Goal: Register for event/course

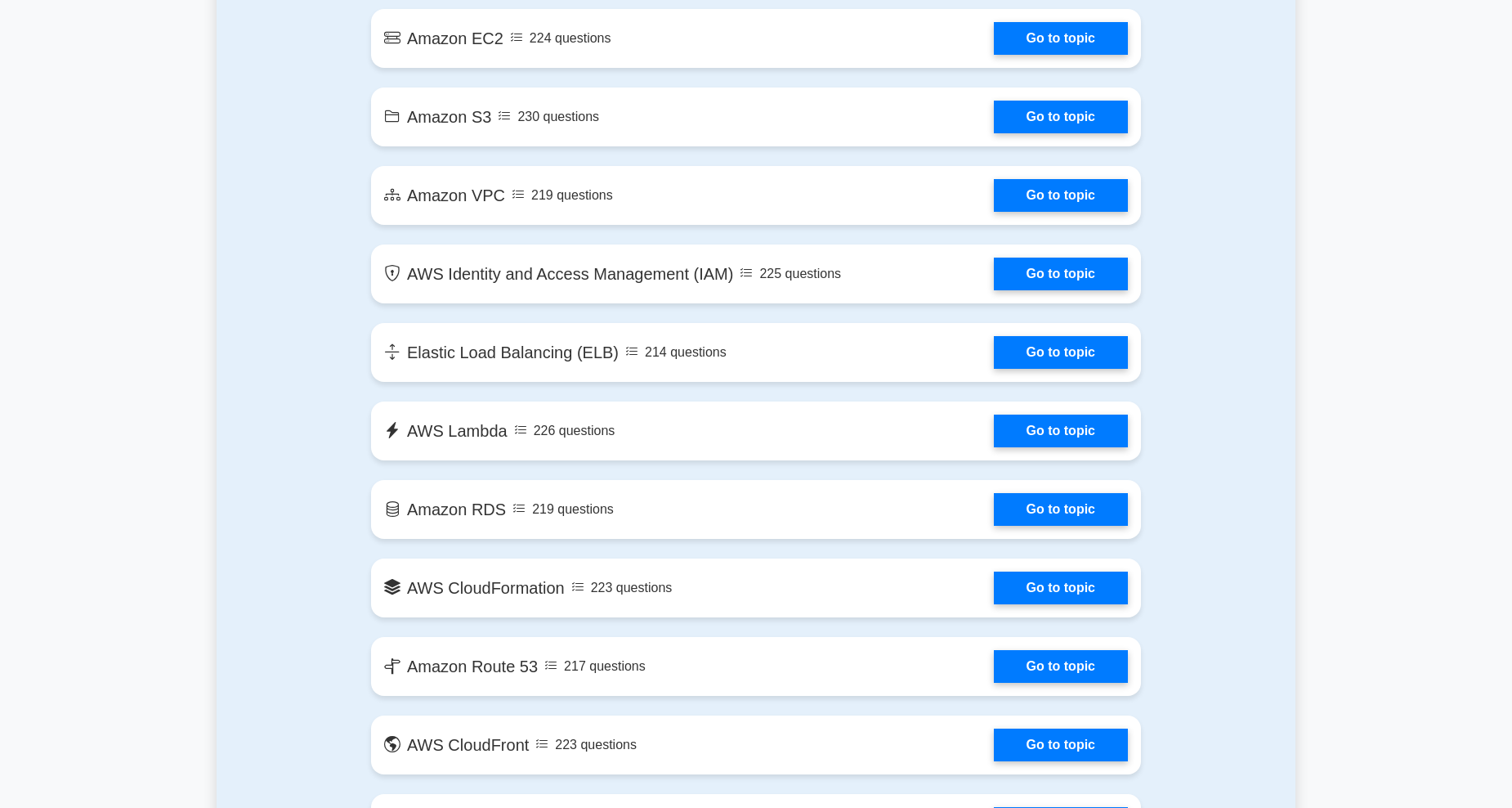
scroll to position [818, 0]
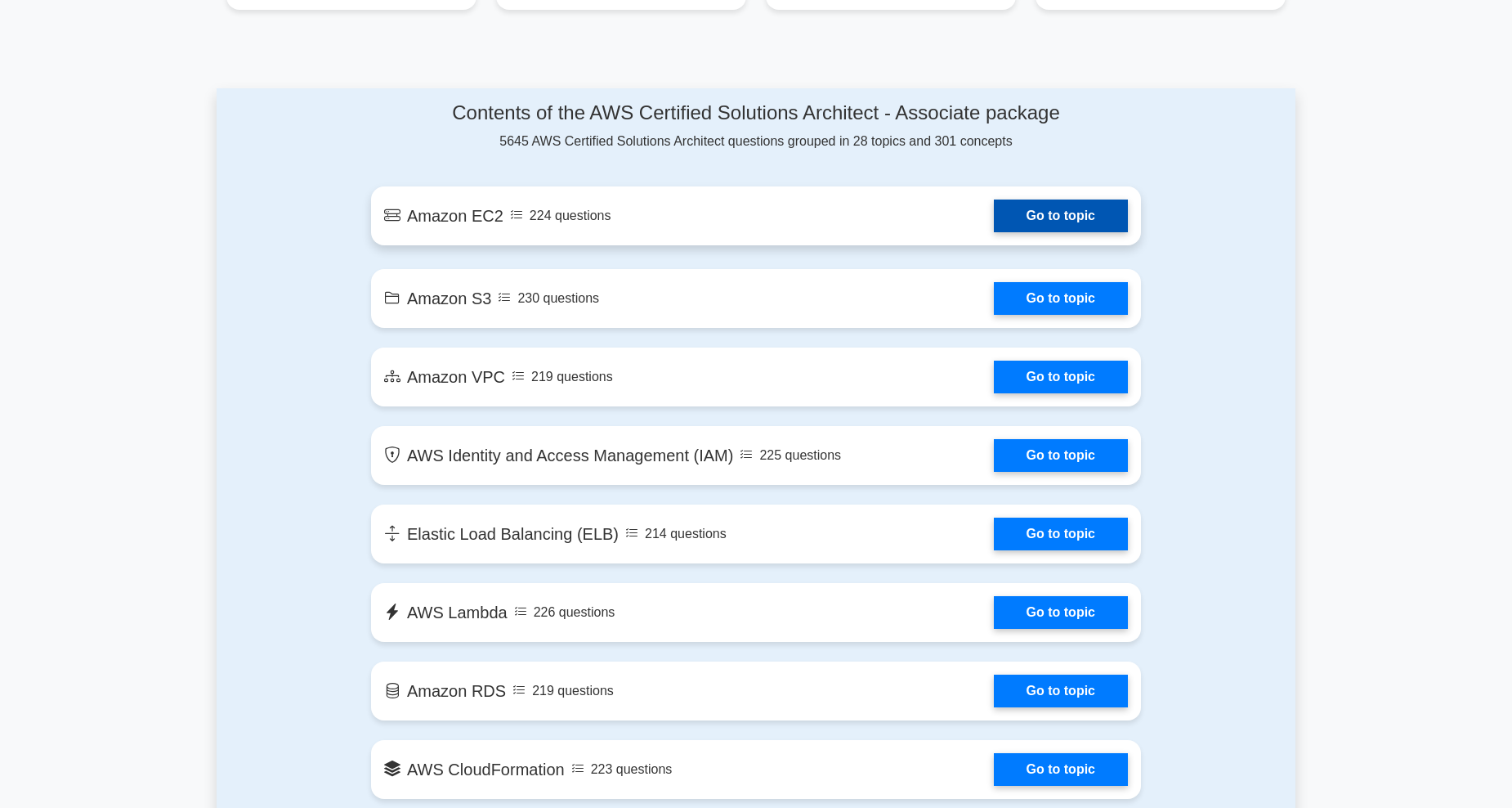
click at [1082, 215] on link "Go to topic" at bounding box center [1061, 215] width 134 height 33
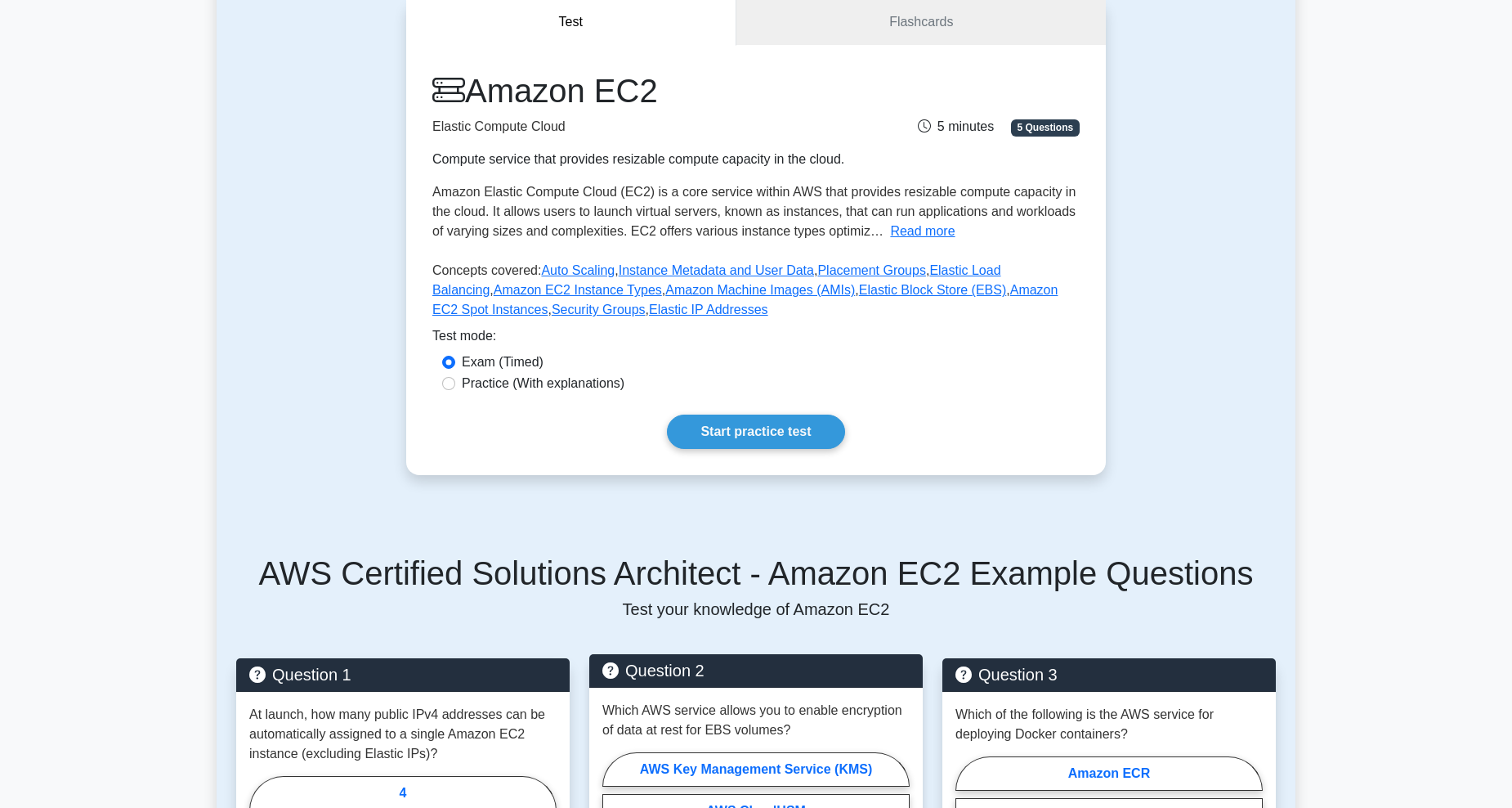
scroll to position [163, 0]
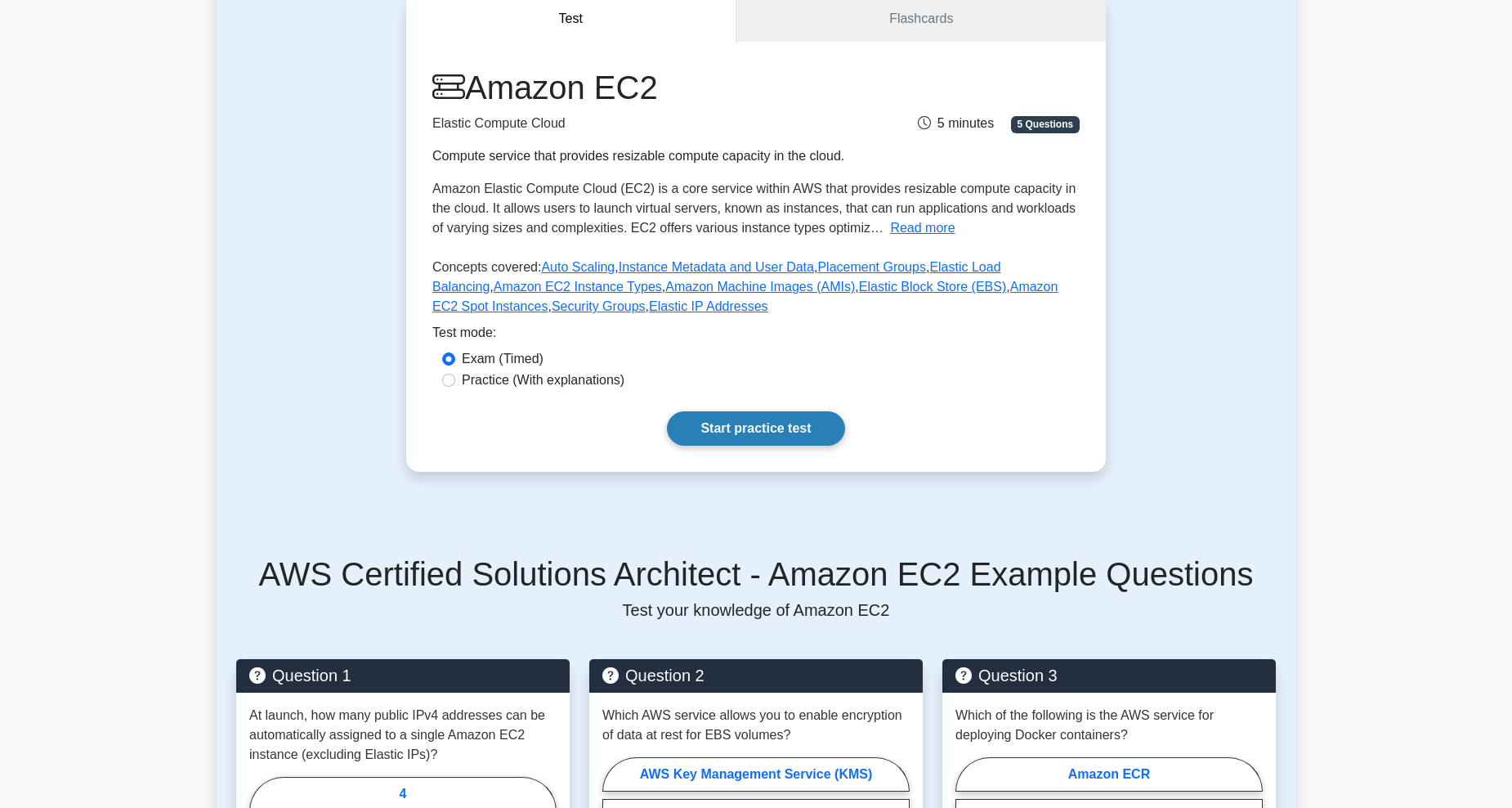
click at [750, 419] on link "Start practice test" at bounding box center [755, 428] width 177 height 34
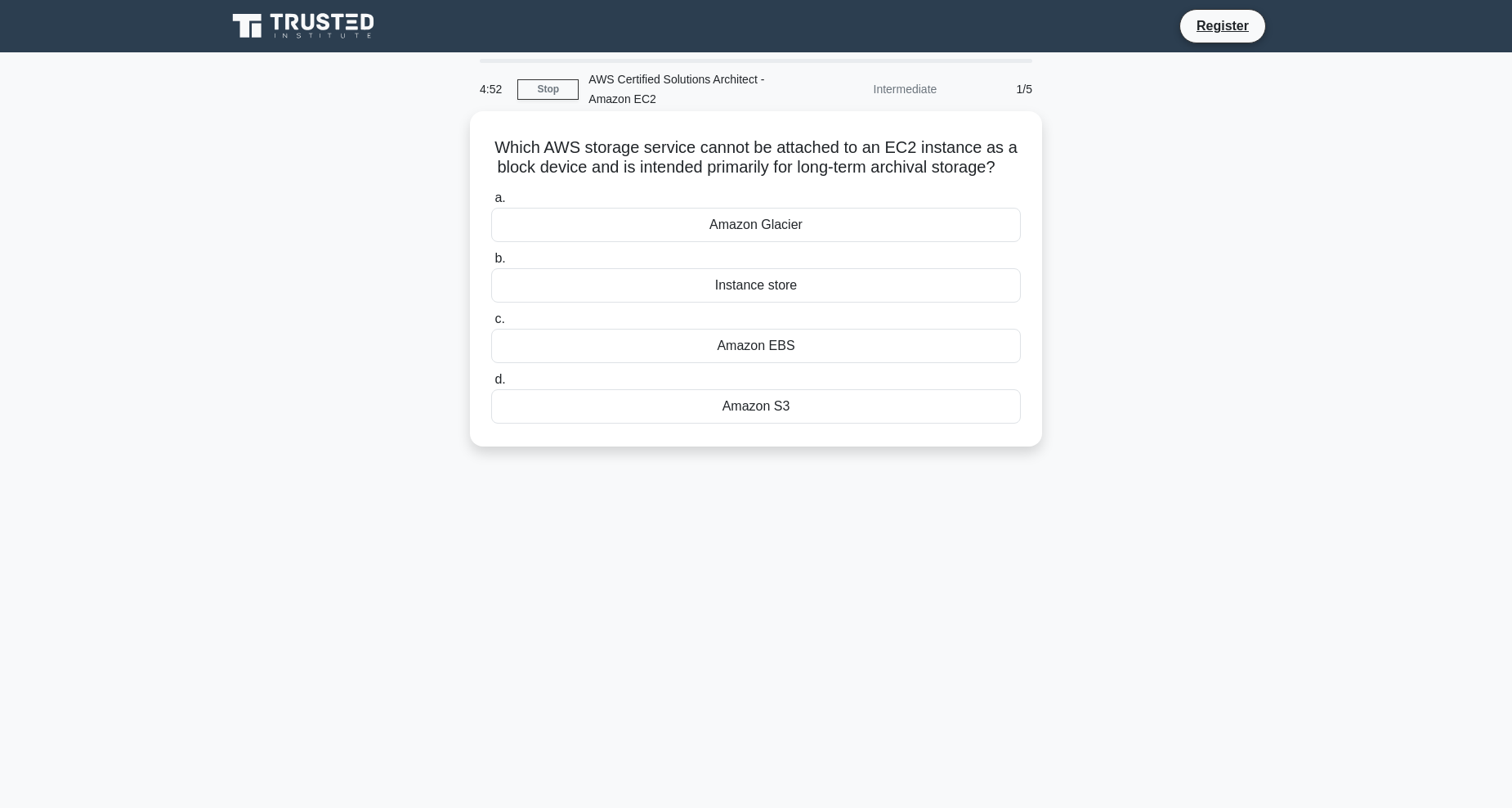
click at [771, 236] on div "Amazon Glacier" at bounding box center [756, 224] width 530 height 34
click at [491, 203] on input "a. Amazon Glacier" at bounding box center [491, 198] width 0 height 11
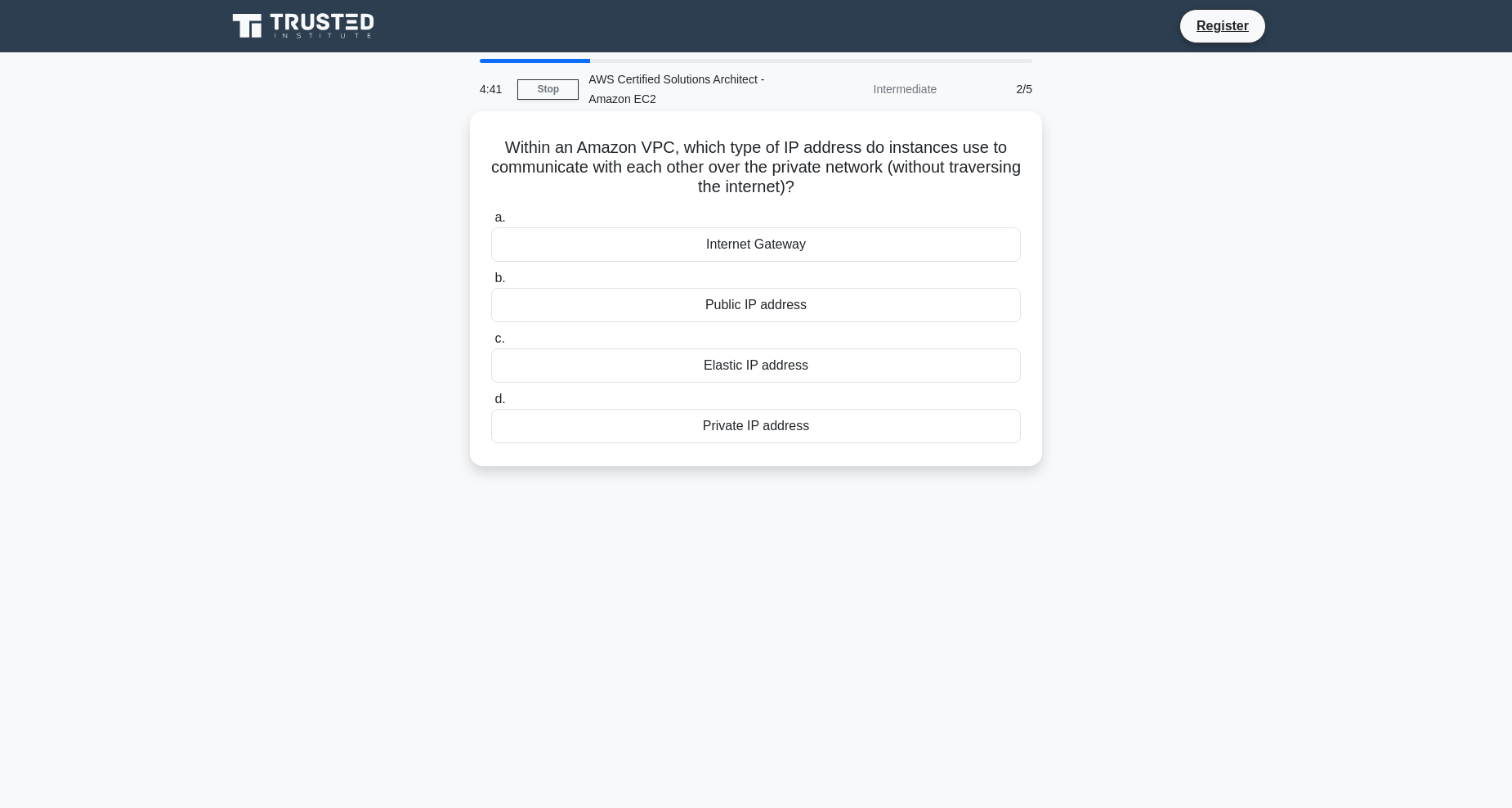
click at [687, 429] on div "Private IP address" at bounding box center [756, 426] width 530 height 34
click at [491, 404] on input "d. Private IP address" at bounding box center [491, 399] width 0 height 11
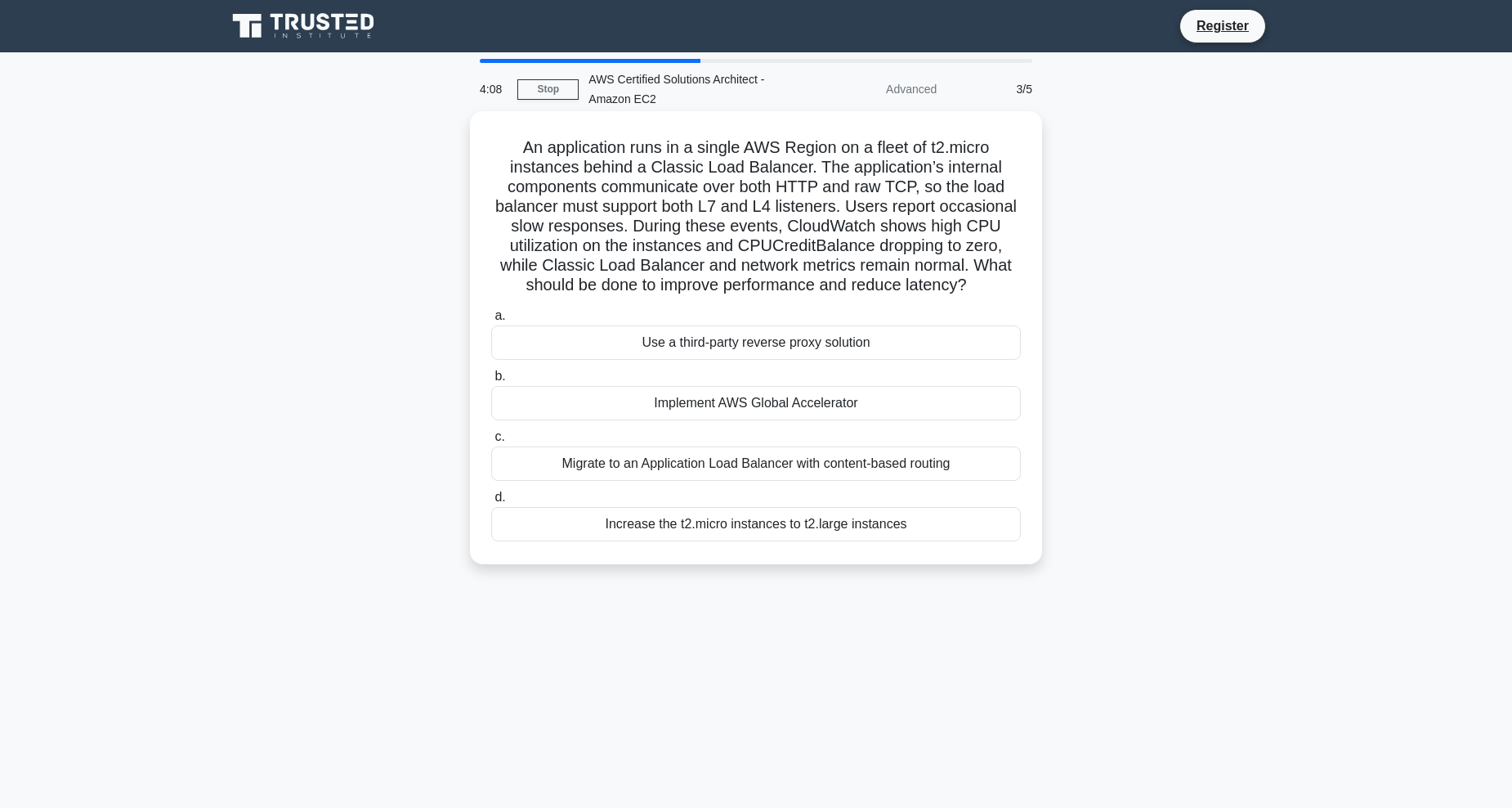
click at [694, 210] on h5 "An application runs in a single AWS Region on a fleet of t2.micro instances beh…" at bounding box center [756, 217] width 533 height 159
click at [707, 208] on h5 "An application runs in a single AWS Region on a fleet of t2.micro instances beh…" at bounding box center [756, 217] width 533 height 159
drag, startPoint x: 707, startPoint y: 208, endPoint x: 769, endPoint y: 200, distance: 62.5
click at [769, 200] on h5 "An application runs in a single AWS Region on a fleet of t2.micro instances beh…" at bounding box center [756, 217] width 533 height 159
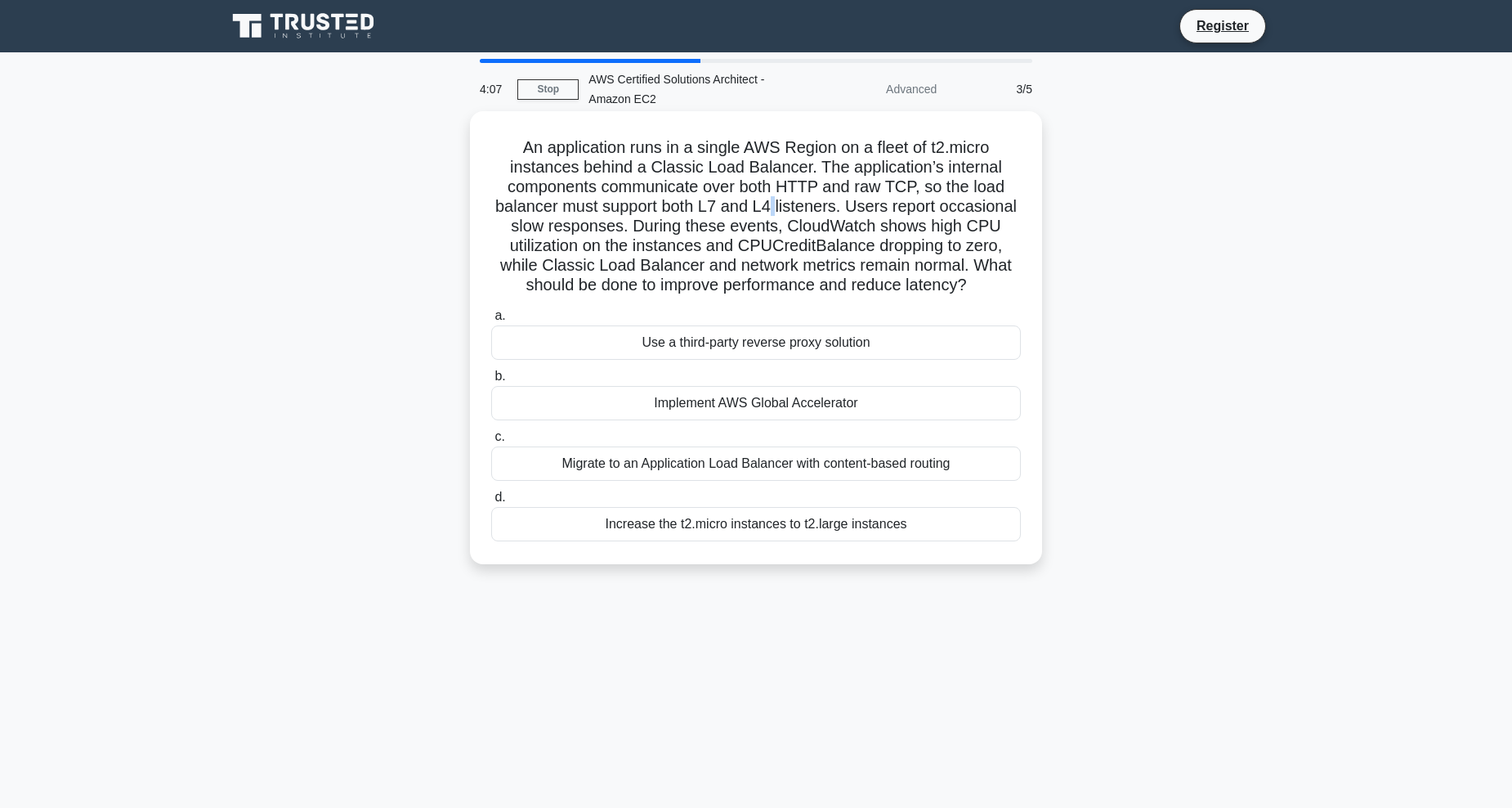
click at [769, 200] on h5 "An application runs in a single AWS Region on a fleet of t2.micro instances beh…" at bounding box center [756, 217] width 533 height 159
click at [818, 223] on h5 "An application runs in a single AWS Region on a fleet of t2.micro instances beh…" at bounding box center [756, 217] width 533 height 159
drag, startPoint x: 818, startPoint y: 223, endPoint x: 965, endPoint y: 284, distance: 159.2
click at [965, 284] on h5 "An application runs in a single AWS Region on a fleet of t2.micro instances beh…" at bounding box center [756, 217] width 533 height 159
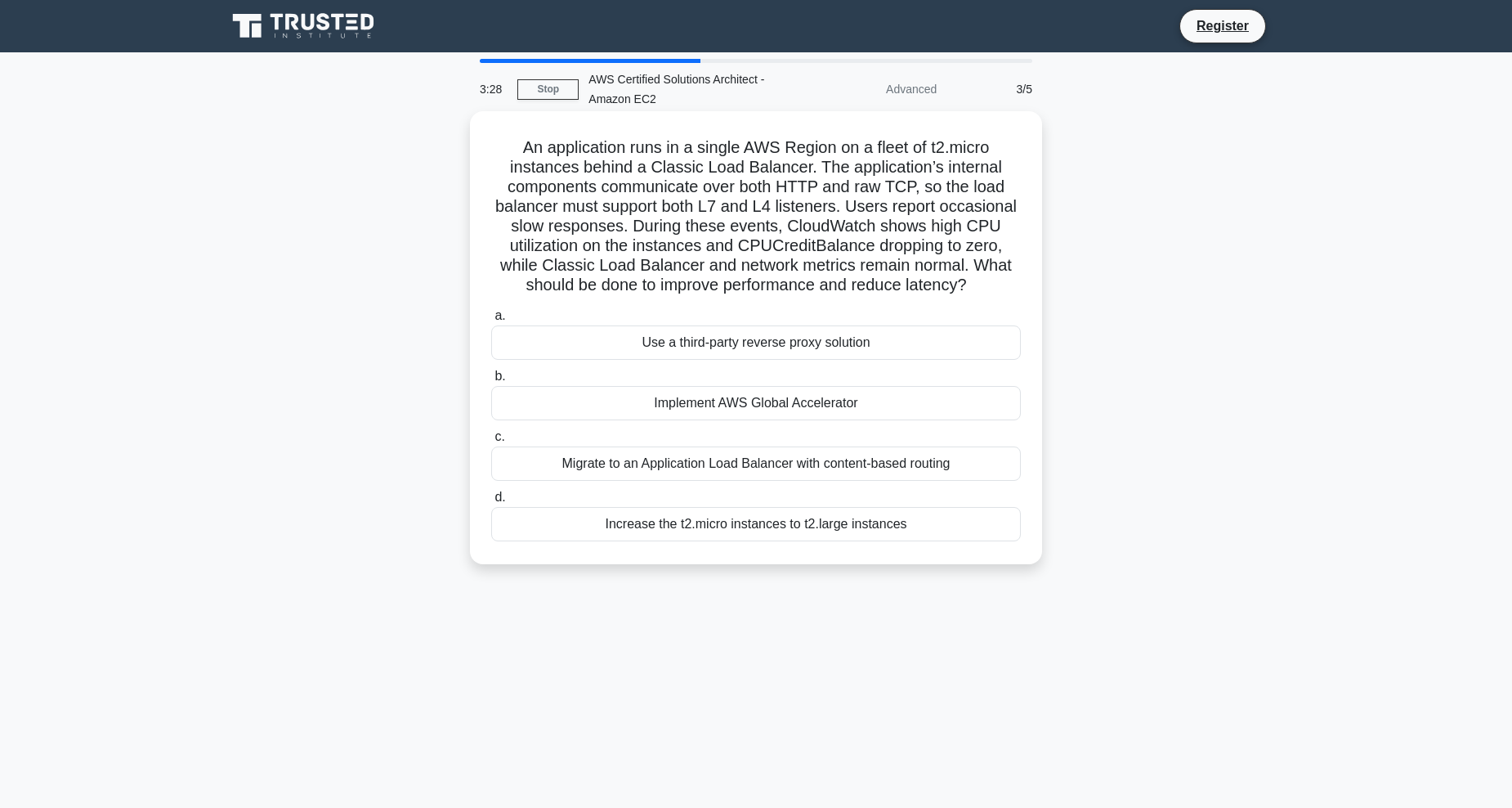
click at [766, 464] on div "Migrate to an Application Load Balancer with content-based routing" at bounding box center [756, 463] width 530 height 34
click at [491, 442] on input "c. Migrate to an Application Load Balancer with content-based routing" at bounding box center [491, 437] width 0 height 11
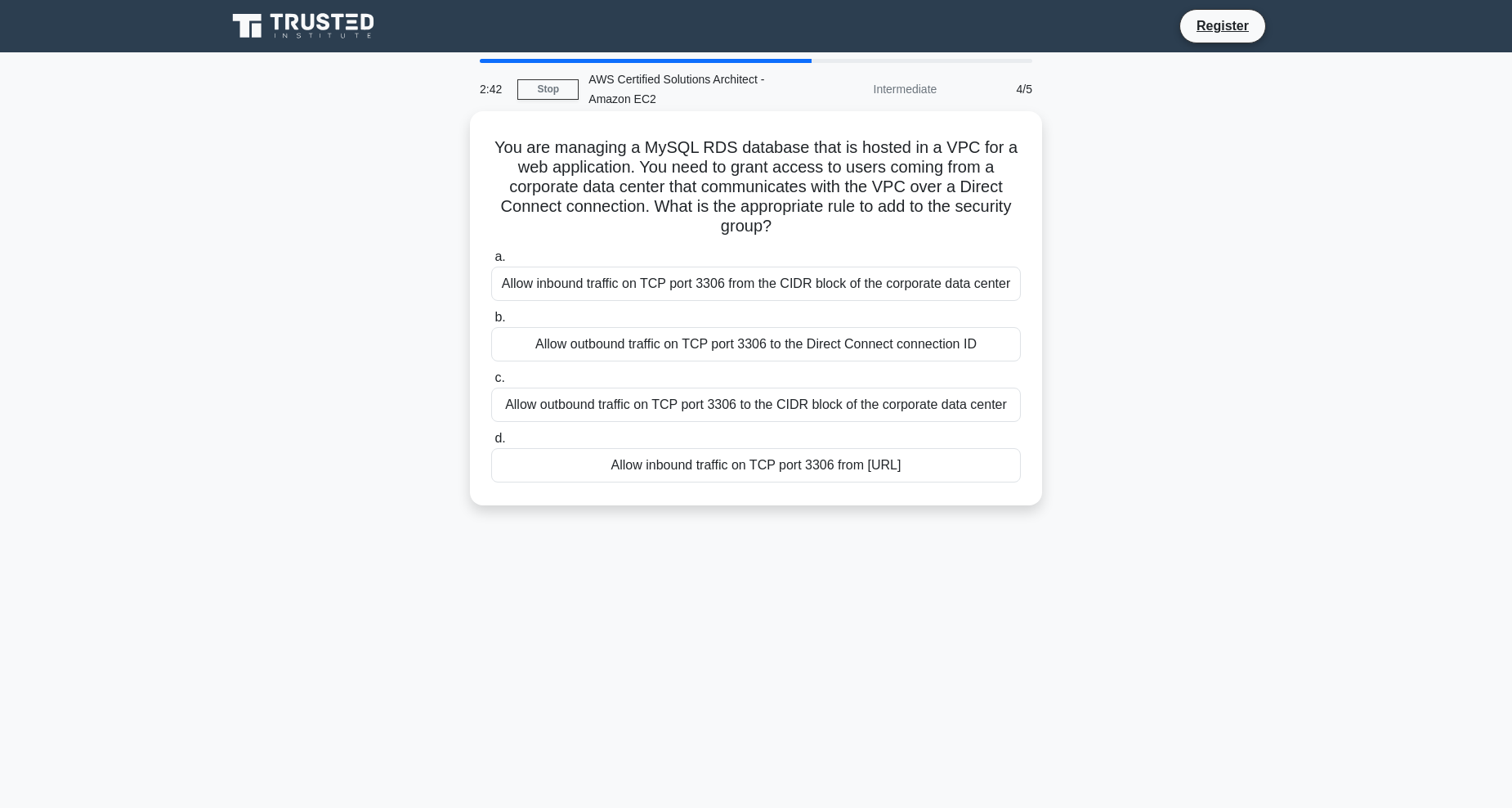
click at [786, 285] on div "Allow inbound traffic on TCP port 3306 from the CIDR block of the corporate dat…" at bounding box center [756, 283] width 530 height 34
click at [491, 262] on input "a. Allow inbound traffic on TCP port 3306 from the CIDR block of the corporate …" at bounding box center [491, 257] width 0 height 11
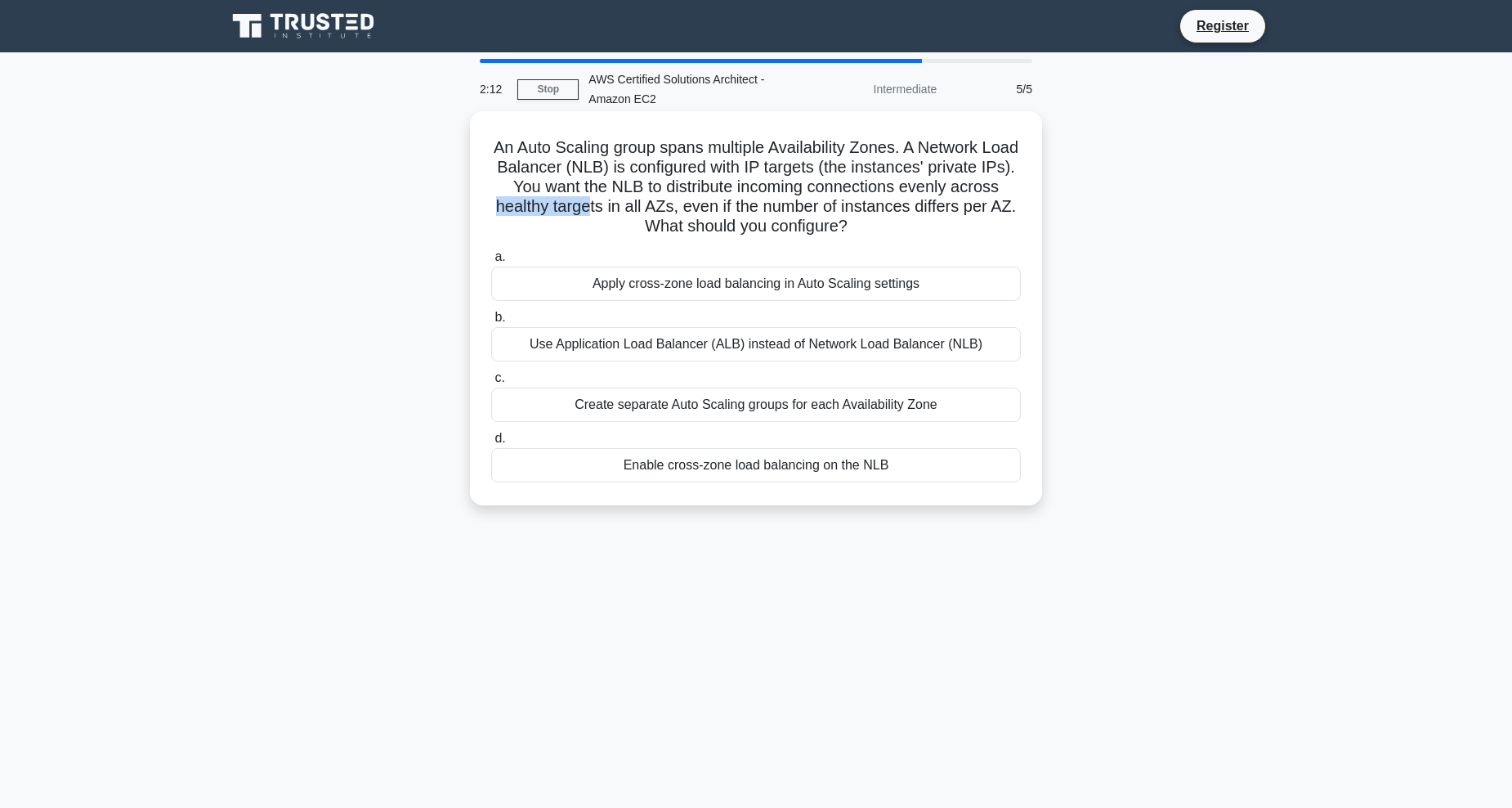
drag, startPoint x: 545, startPoint y: 204, endPoint x: 643, endPoint y: 200, distance: 98.1
click at [643, 200] on h5 "An Auto Scaling group spans multiple Availability Zones. A Network Load Balance…" at bounding box center [756, 187] width 533 height 100
drag, startPoint x: 643, startPoint y: 200, endPoint x: 676, endPoint y: 226, distance: 42.0
click at [676, 226] on h5 "An Auto Scaling group spans multiple Availability Zones. A Network Load Balance…" at bounding box center [756, 187] width 533 height 100
click at [724, 472] on div "Enable cross-zone load balancing on the NLB" at bounding box center [756, 464] width 530 height 34
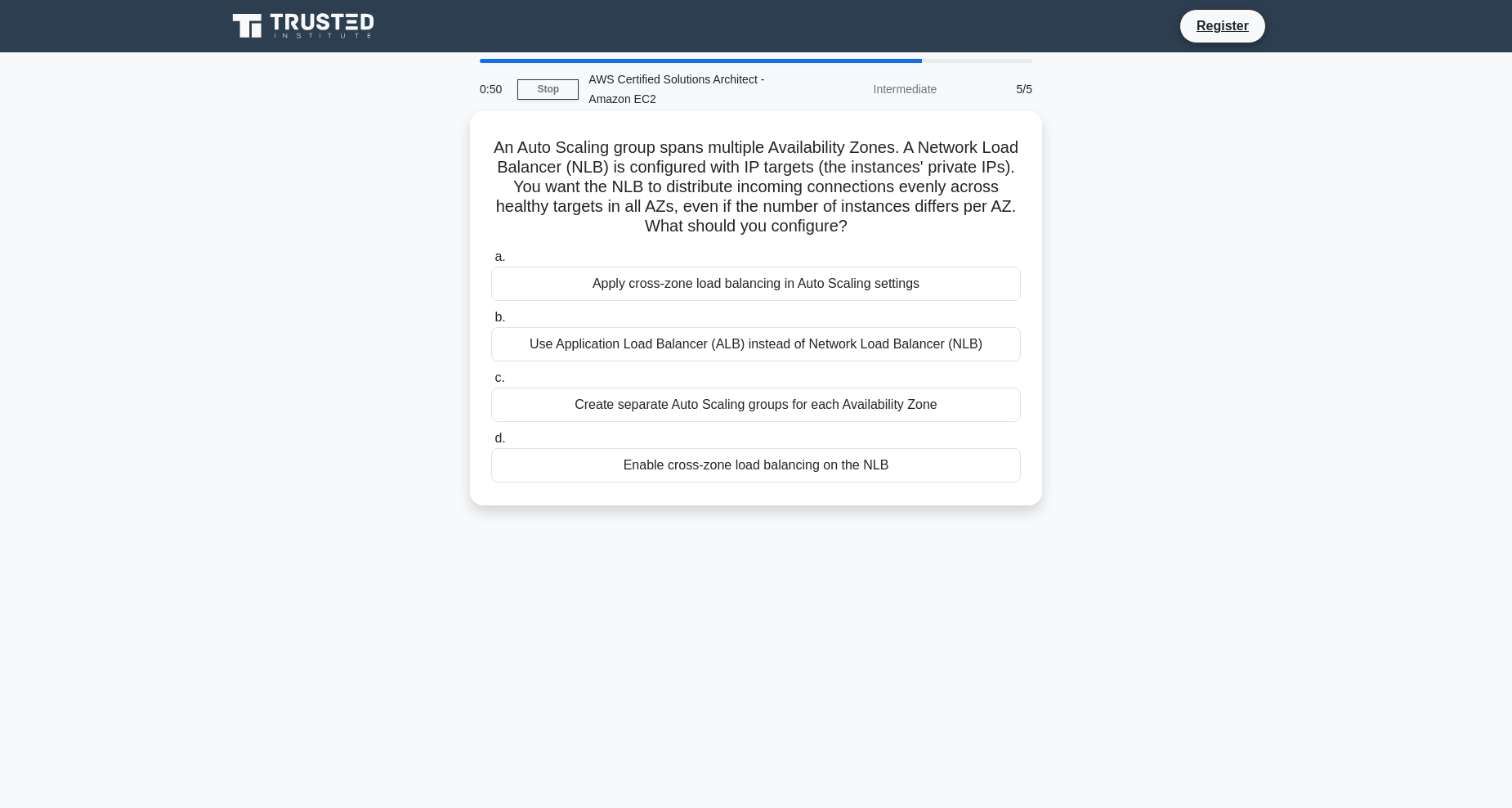
click at [491, 444] on input "d. Enable cross-zone load balancing on the NLB" at bounding box center [491, 439] width 0 height 11
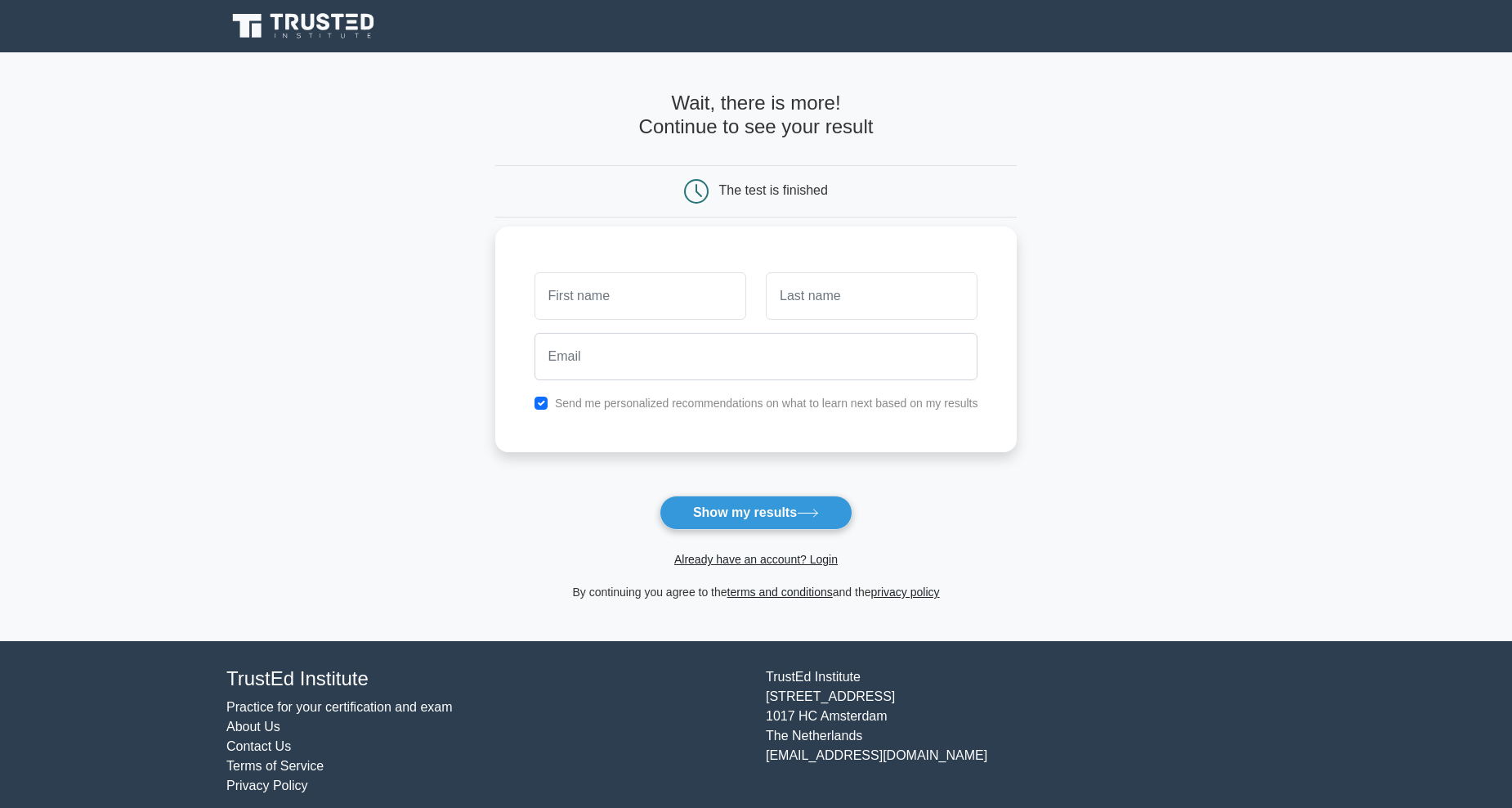
click at [562, 302] on input "text" at bounding box center [640, 296] width 212 height 48
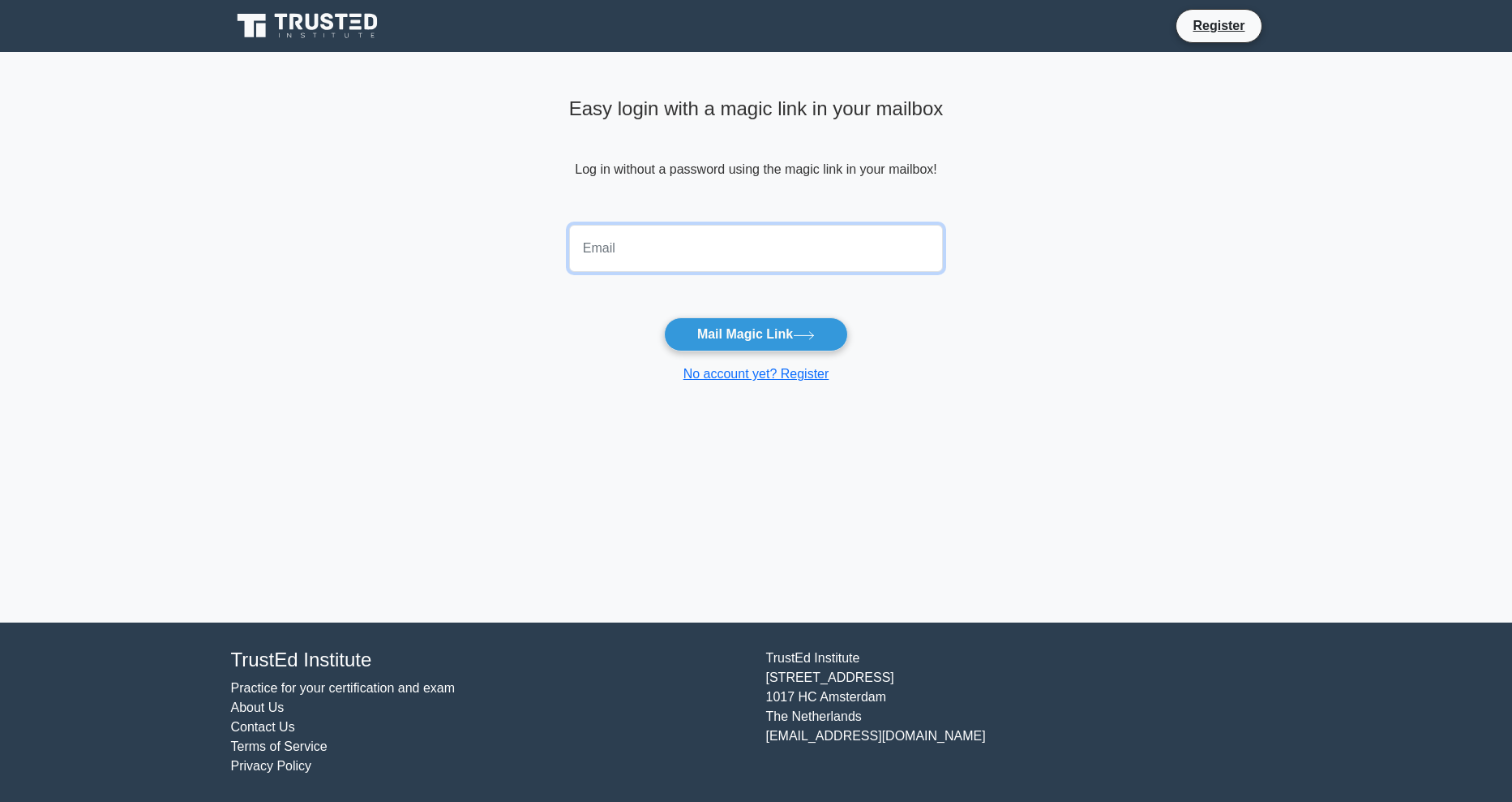
click at [599, 245] on input "email" at bounding box center [757, 248] width 375 height 47
type input "suhrob87@gmail.com"
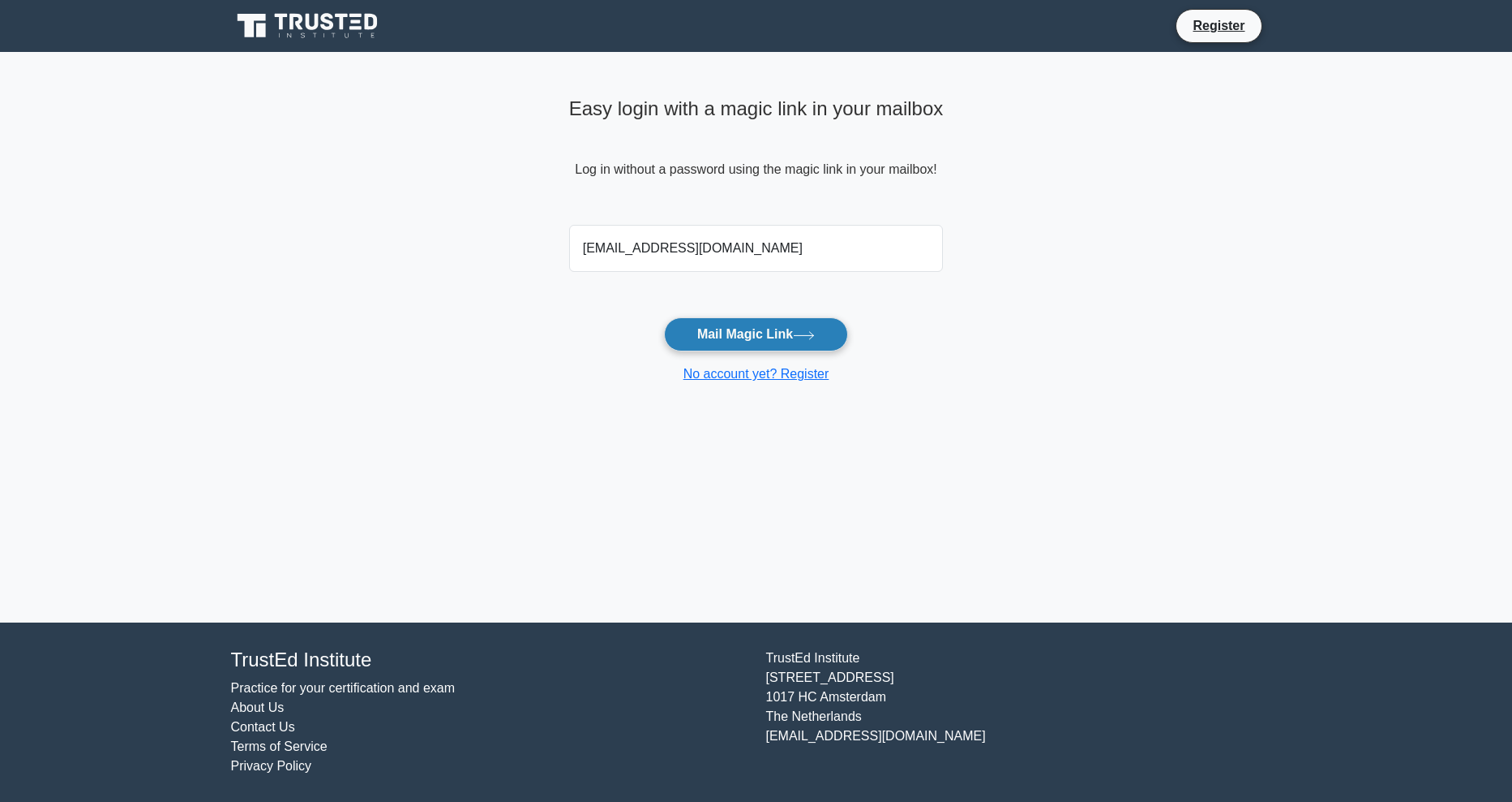
click at [722, 335] on button "Mail Magic Link" at bounding box center [756, 334] width 184 height 34
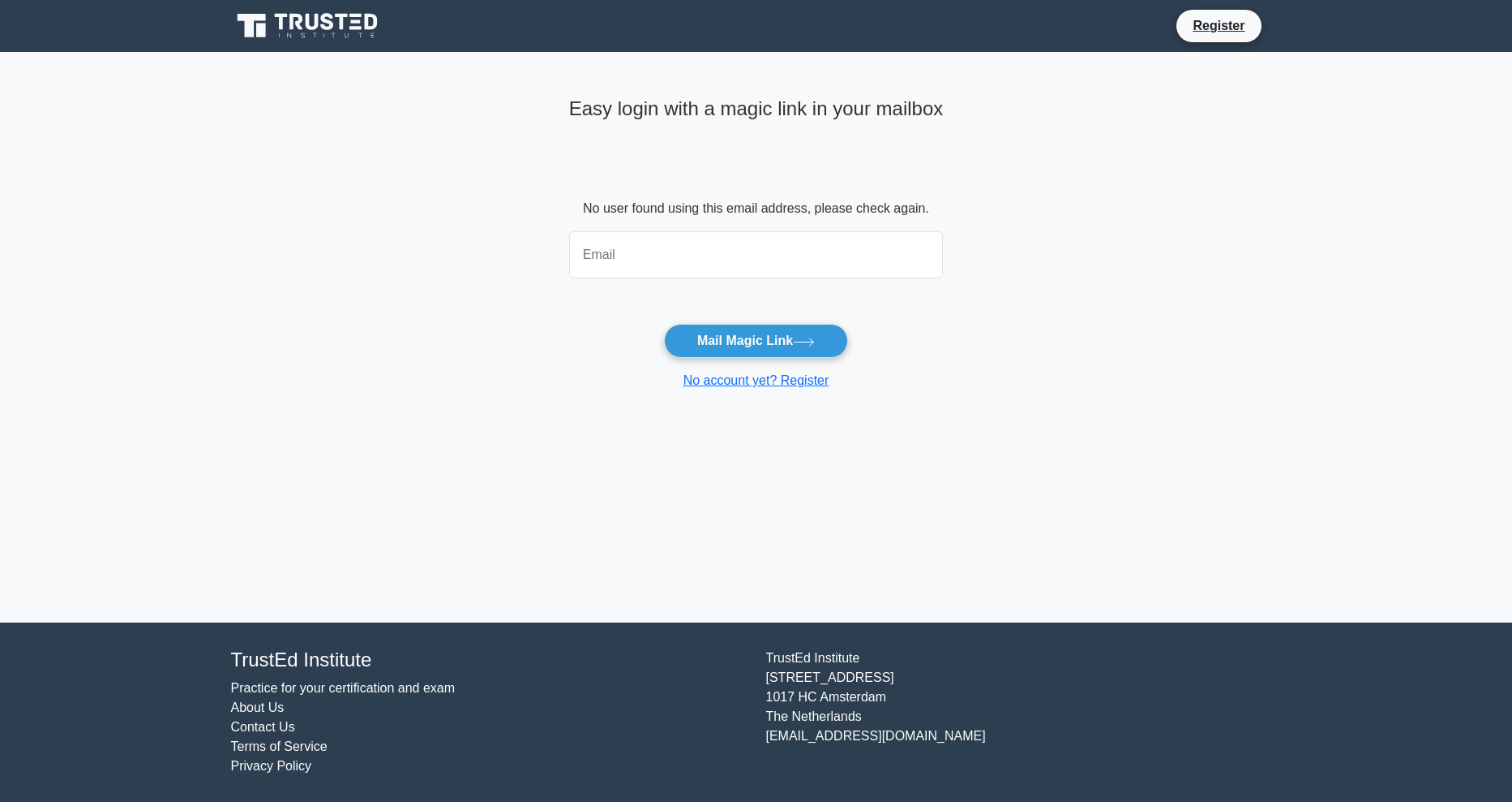
click at [653, 254] on input "email" at bounding box center [757, 255] width 375 height 47
type input "suhrob87@gmail.com"
click at [728, 337] on button "Mail Magic Link" at bounding box center [756, 340] width 184 height 34
click at [671, 253] on input "email" at bounding box center [757, 255] width 375 height 47
click at [518, 277] on main "Easy login with a magic link in your mailbox No user found using this email add…" at bounding box center [756, 337] width 1512 height 571
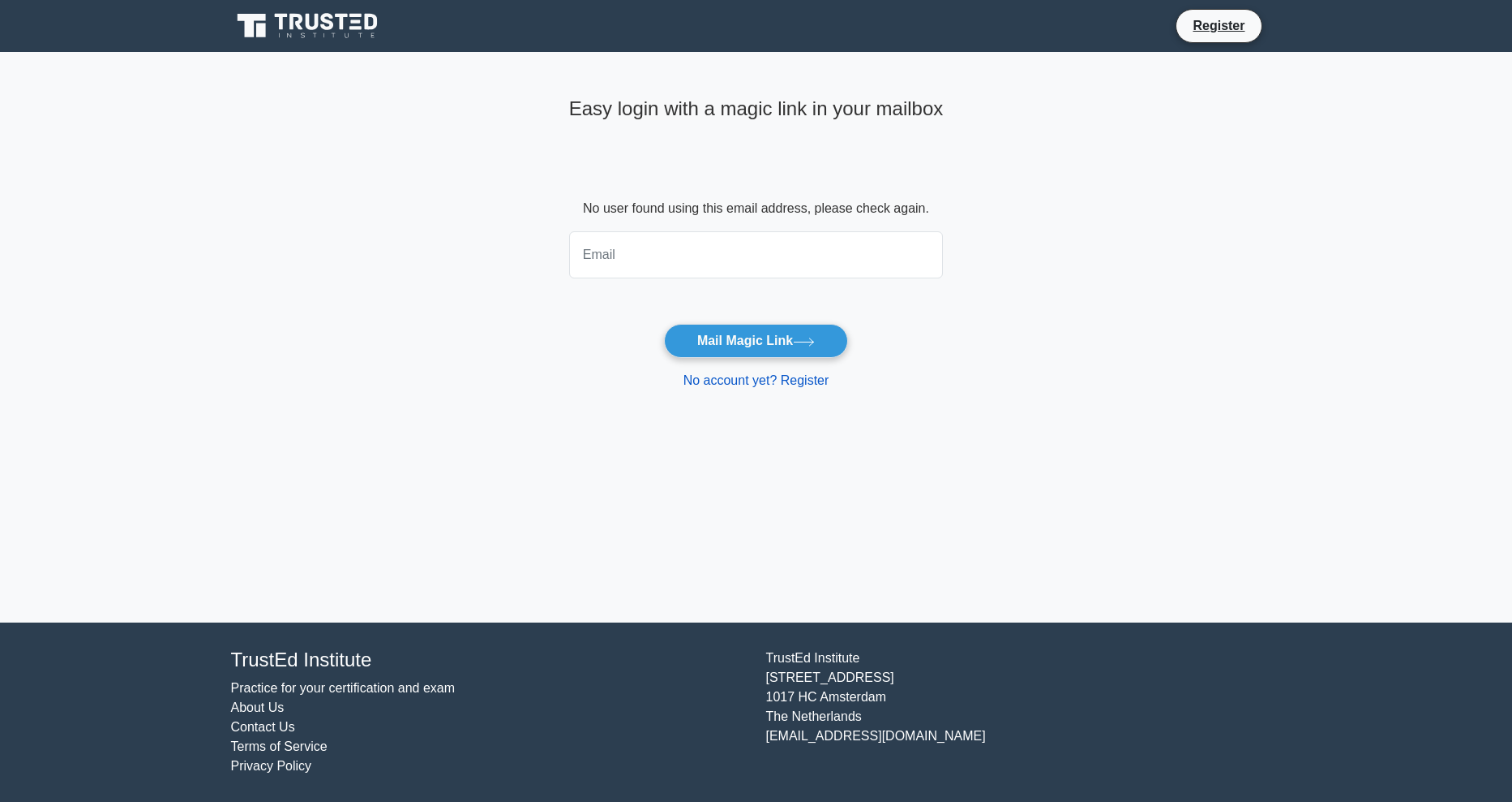
click at [768, 383] on link "No account yet? Register" at bounding box center [756, 380] width 146 height 14
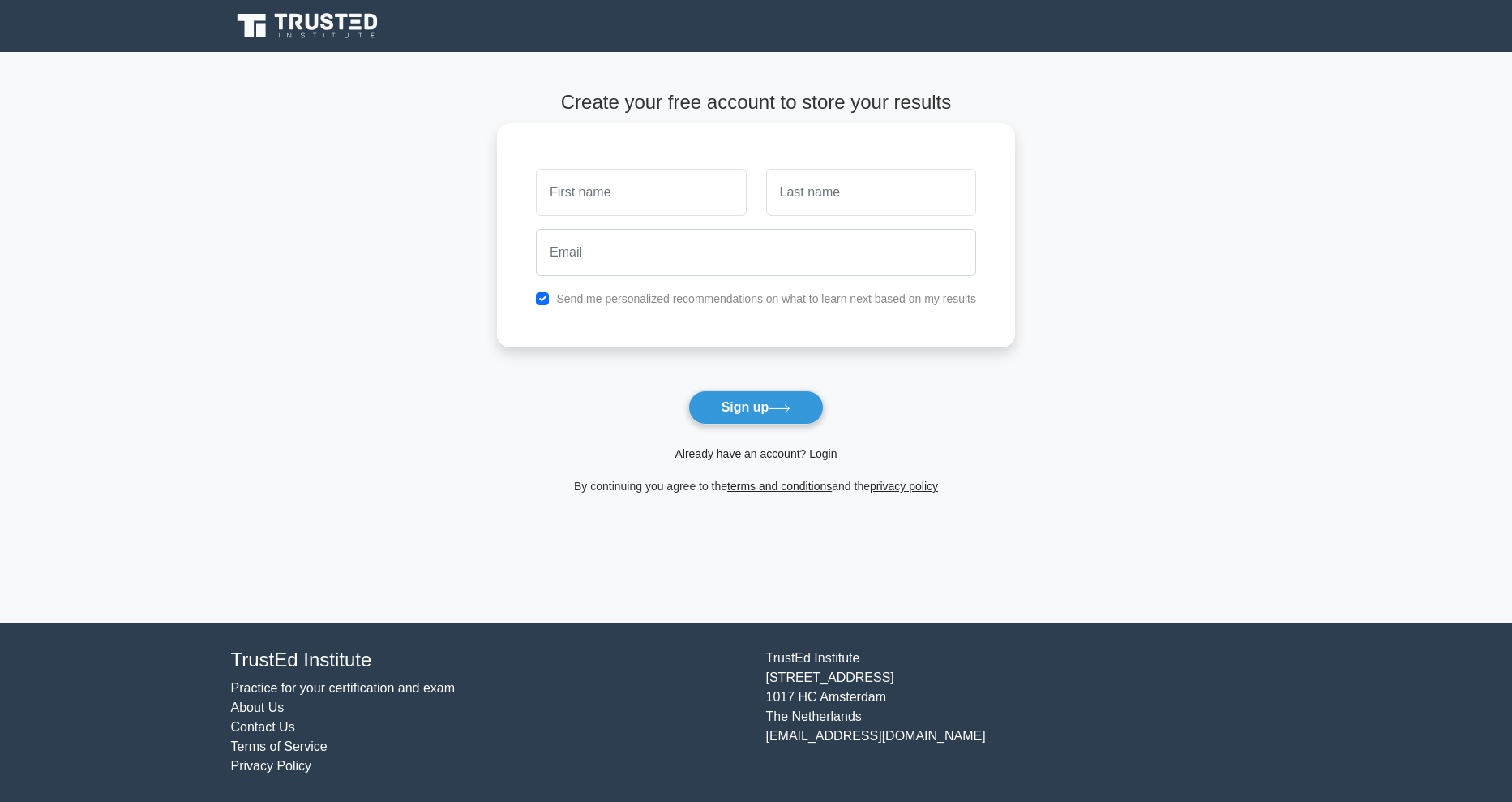
click at [654, 184] on input "text" at bounding box center [641, 193] width 210 height 47
click at [599, 261] on input "email" at bounding box center [756, 252] width 441 height 47
type input "[EMAIL_ADDRESS][DOMAIN_NAME]"
click at [636, 202] on input "text" at bounding box center [641, 193] width 210 height 47
type input "S"
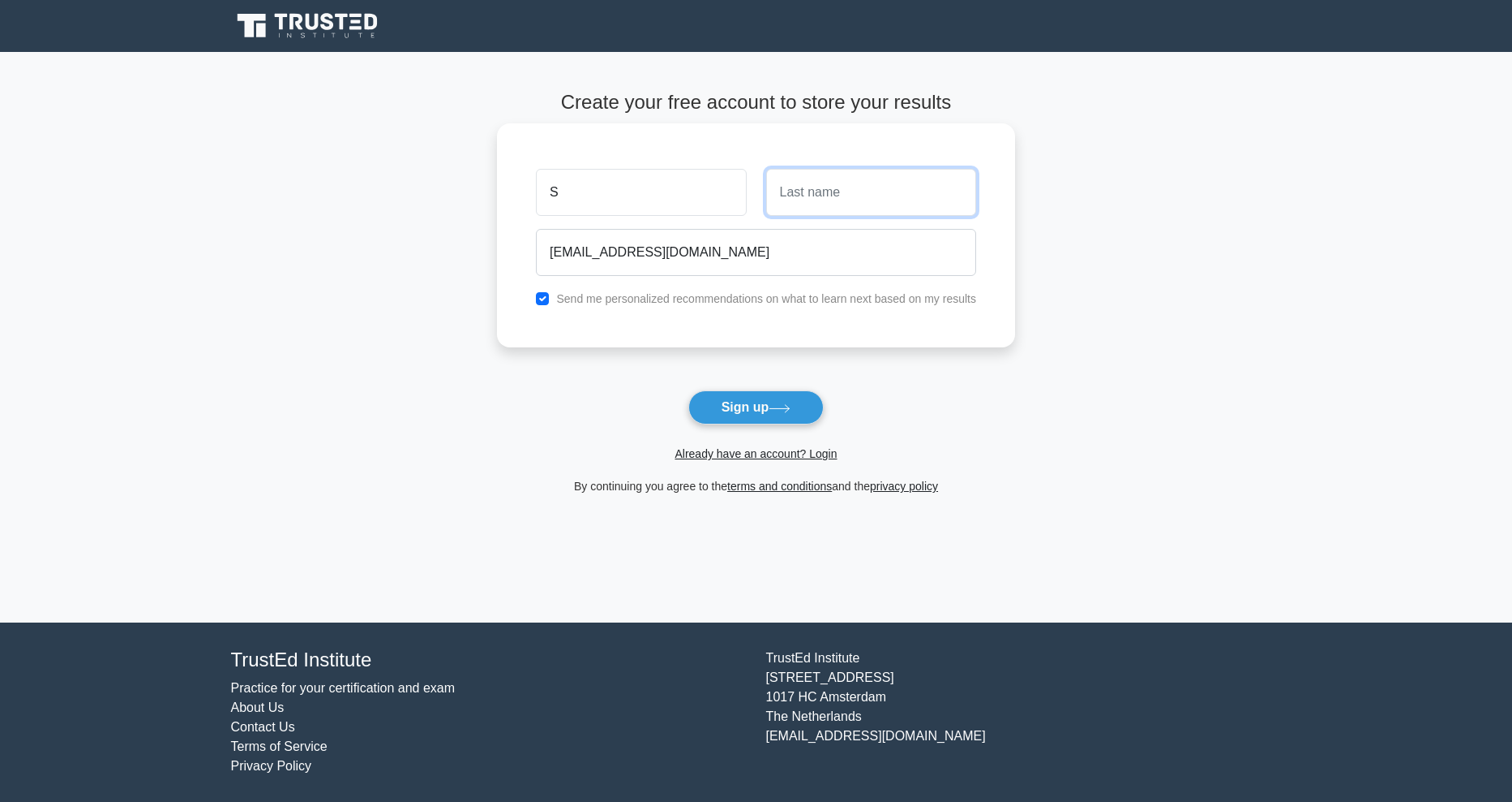
click at [803, 185] on input "text" at bounding box center [872, 193] width 210 height 47
type input "S"
click at [779, 381] on form "Create your free account to store your results S S [EMAIL_ADDRESS][DOMAIN_NAME]…" at bounding box center [756, 294] width 519 height 405
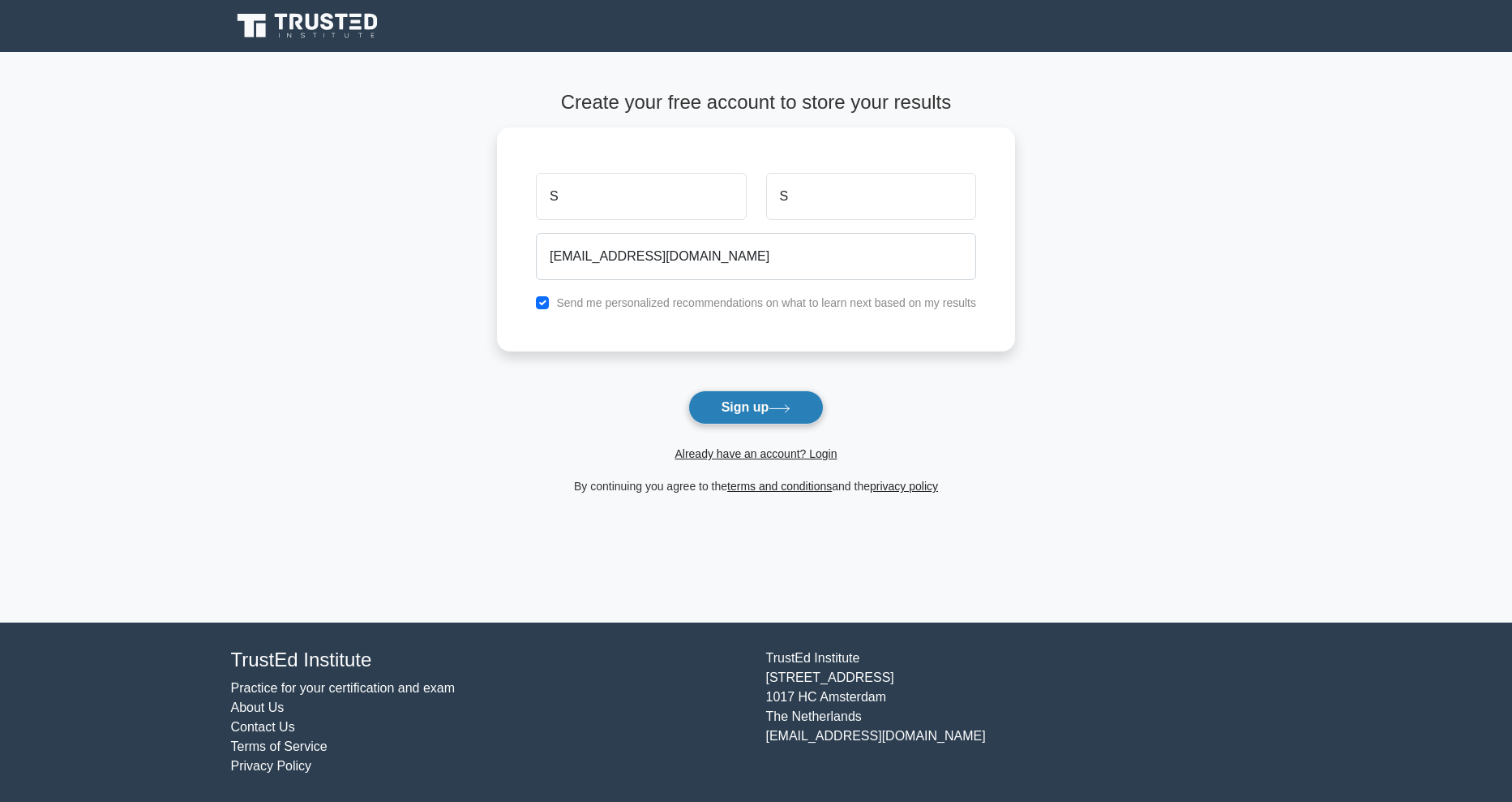
click at [774, 407] on icon at bounding box center [780, 408] width 22 height 9
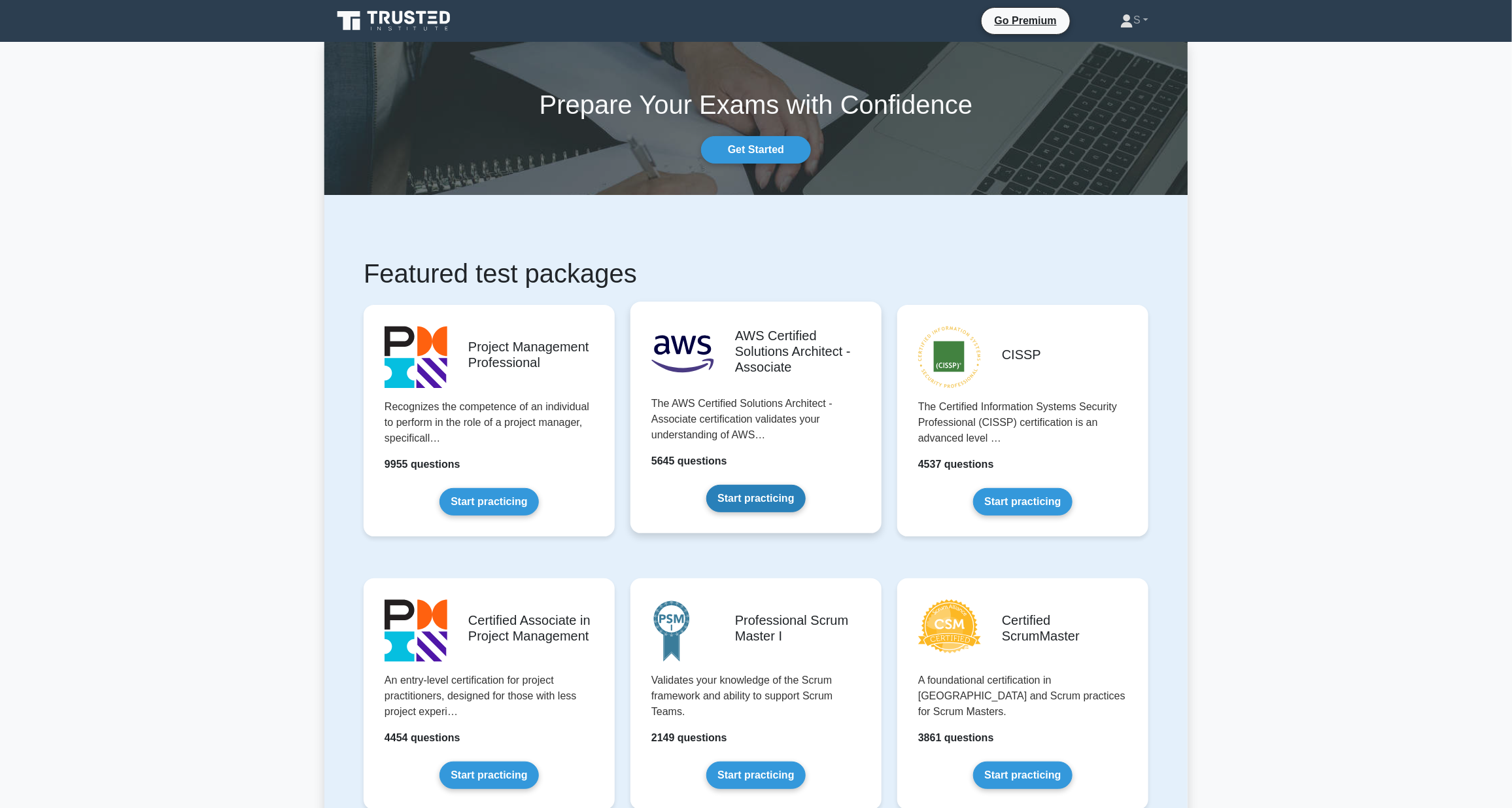
click at [757, 498] on link "Start practicing" at bounding box center [756, 498] width 99 height 28
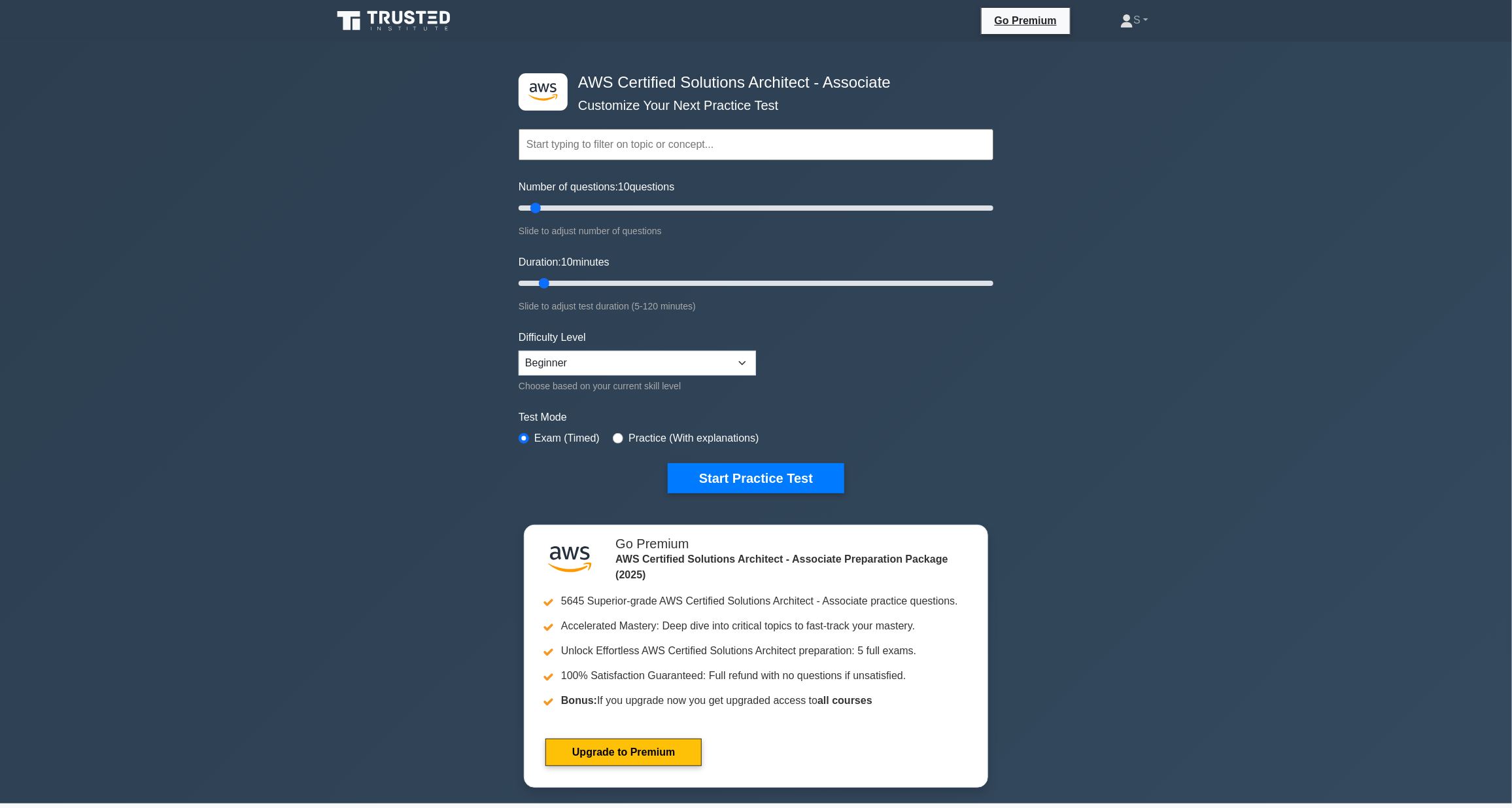
click at [532, 145] on input "text" at bounding box center [756, 144] width 475 height 31
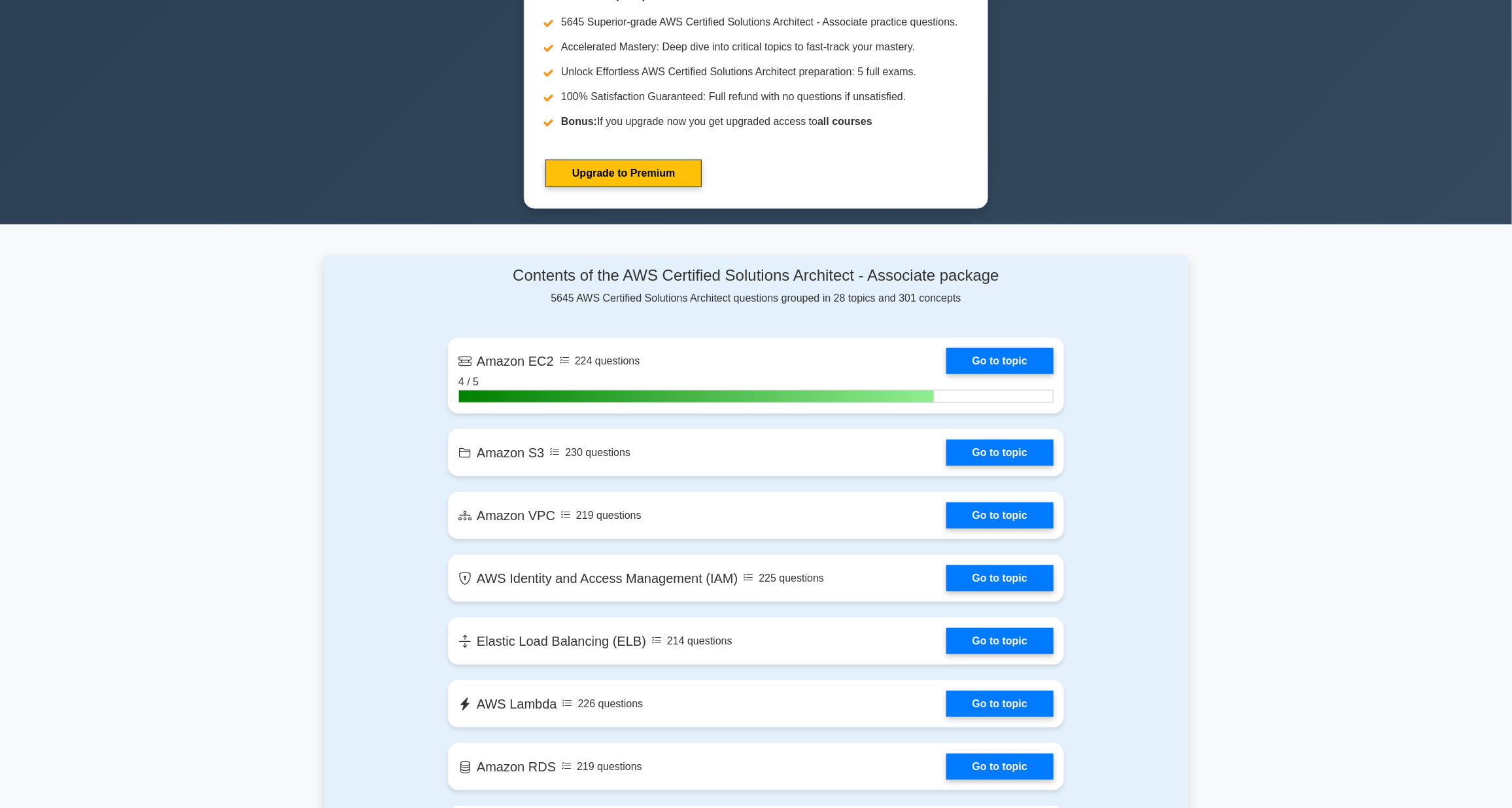
scroll to position [573, 0]
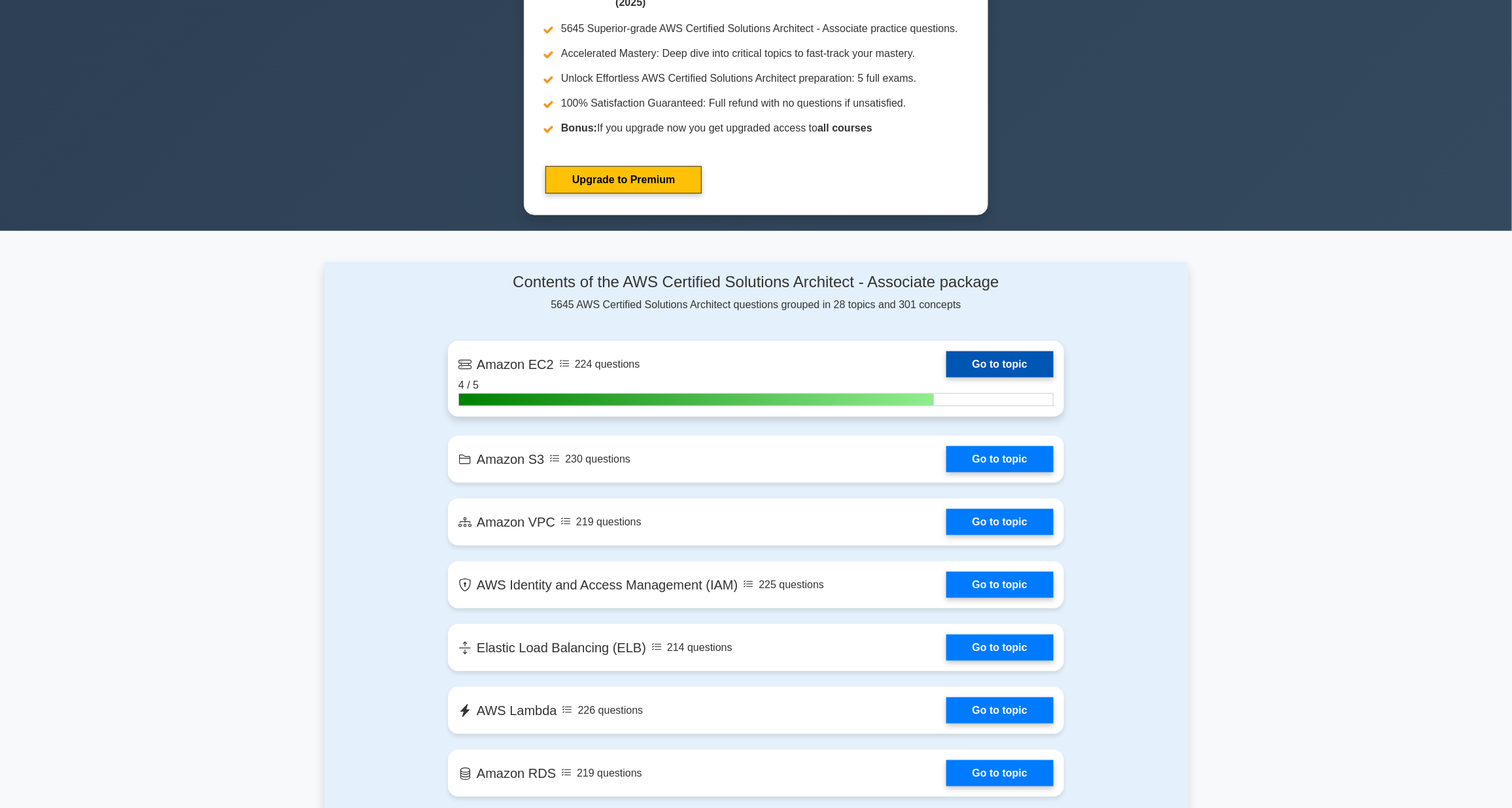
click at [981, 365] on link "Go to topic" at bounding box center [1000, 364] width 107 height 26
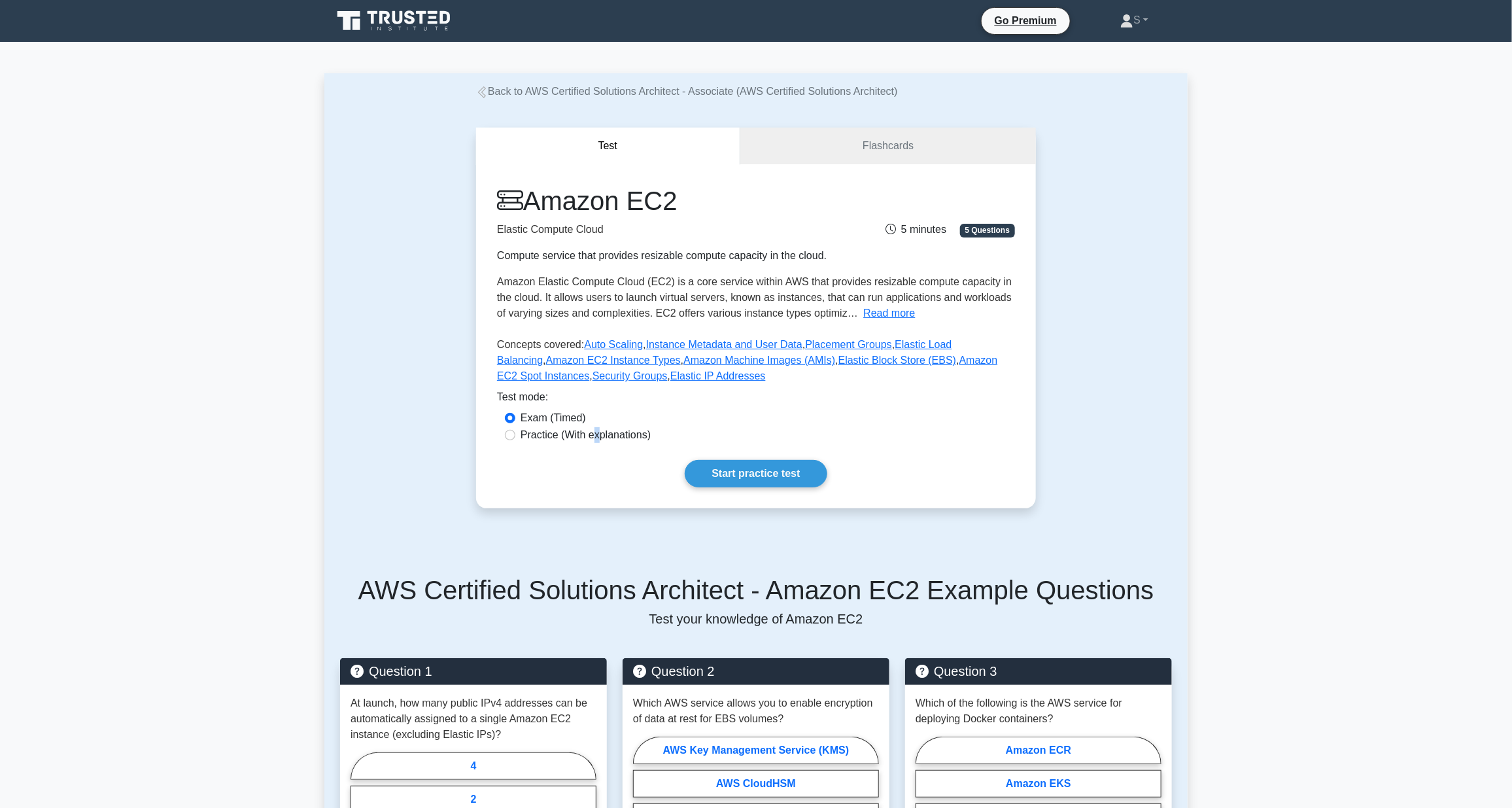
click at [595, 437] on label "Practice (With explanations)" at bounding box center [586, 435] width 130 height 16
drag, startPoint x: 595, startPoint y: 437, endPoint x: 524, endPoint y: 430, distance: 71.3
click at [524, 430] on label "Practice (With explanations)" at bounding box center [586, 435] width 130 height 16
click at [515, 430] on input "Practice (With explanations)" at bounding box center [510, 435] width 11 height 11
radio input "true"
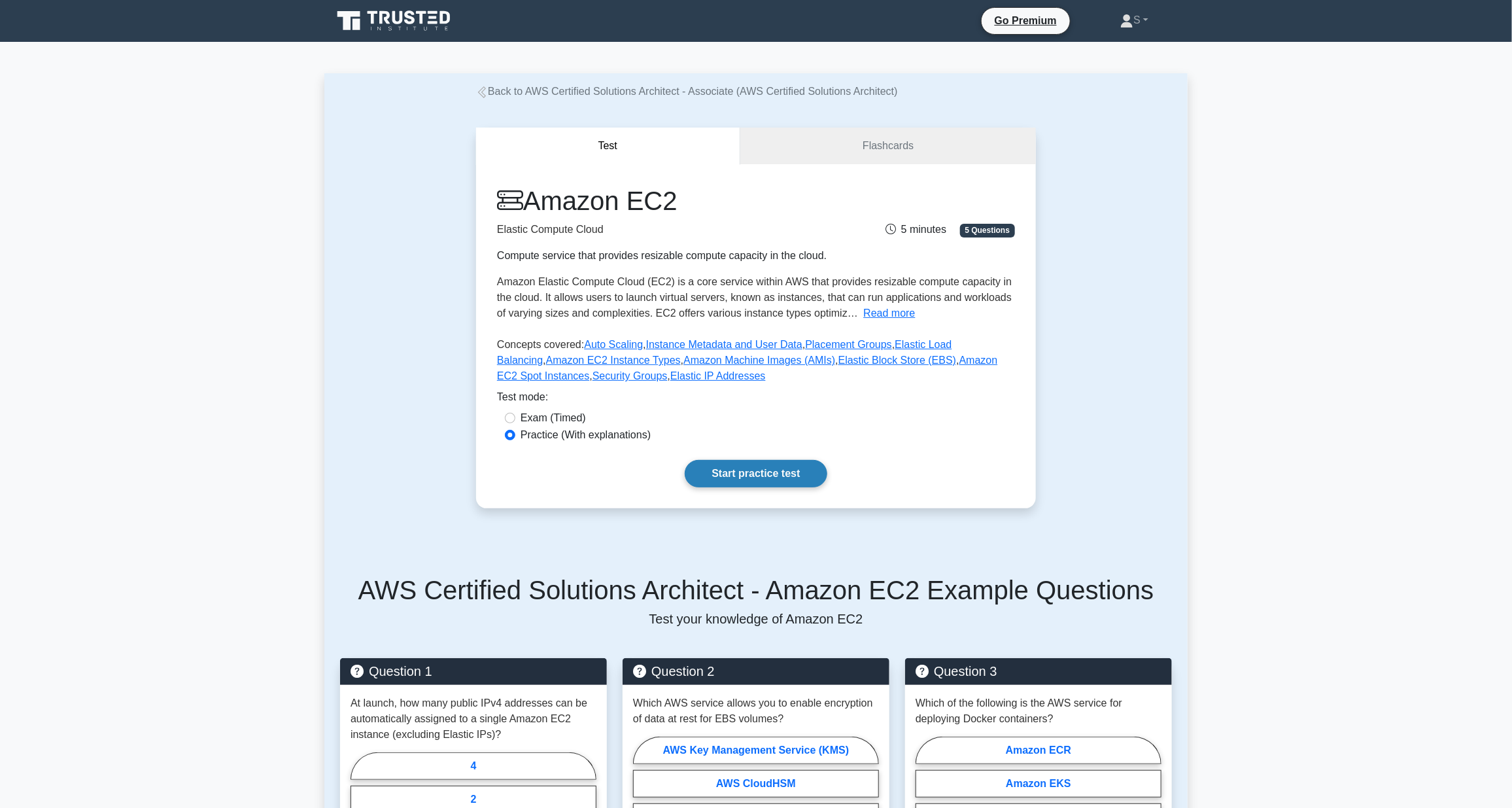
click at [740, 472] on link "Start practice test" at bounding box center [755, 474] width 142 height 28
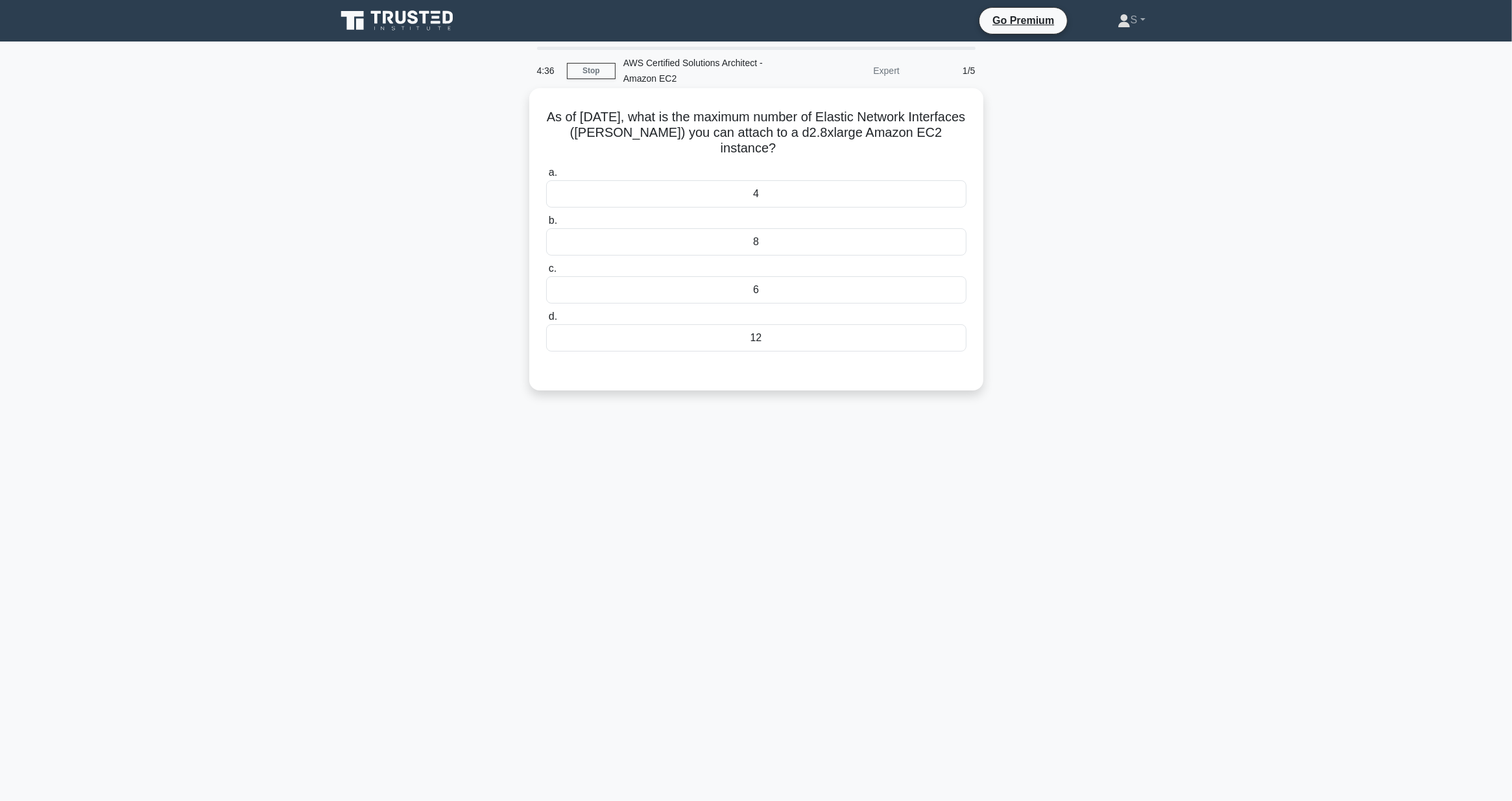
click at [744, 348] on div "12" at bounding box center [756, 338] width 420 height 27
click at [546, 321] on input "d. 12" at bounding box center [546, 317] width 0 height 8
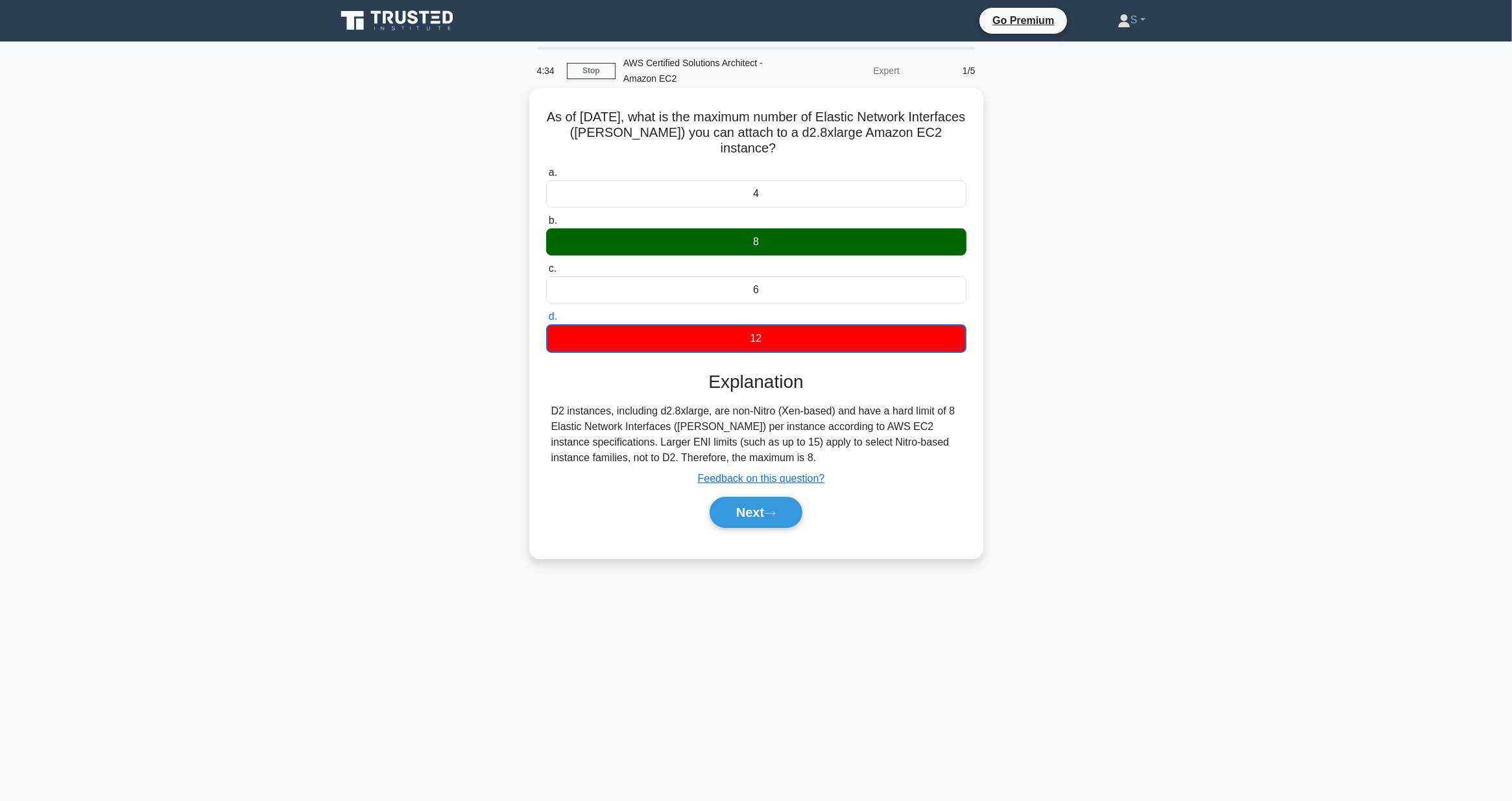
click at [755, 240] on div "8" at bounding box center [756, 242] width 420 height 27
click at [546, 225] on input "b. 8" at bounding box center [546, 221] width 0 height 8
click at [755, 240] on div "8" at bounding box center [756, 242] width 420 height 27
click at [546, 225] on input "b. 8" at bounding box center [546, 221] width 0 height 8
click at [755, 240] on div "8" at bounding box center [756, 242] width 420 height 27
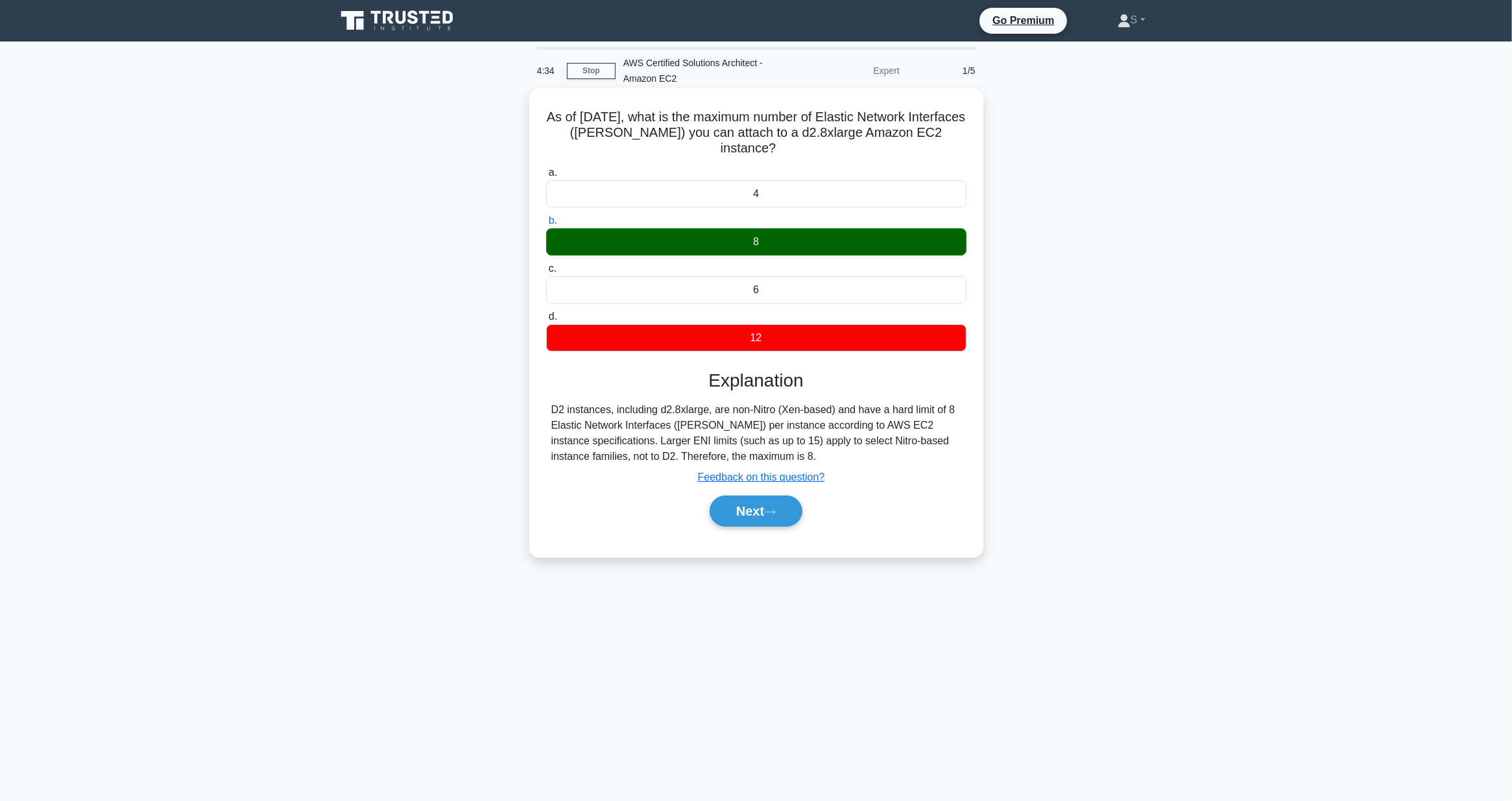
click at [546, 225] on input "b. 8" at bounding box center [546, 221] width 0 height 8
click at [753, 510] on button "Next" at bounding box center [756, 511] width 92 height 31
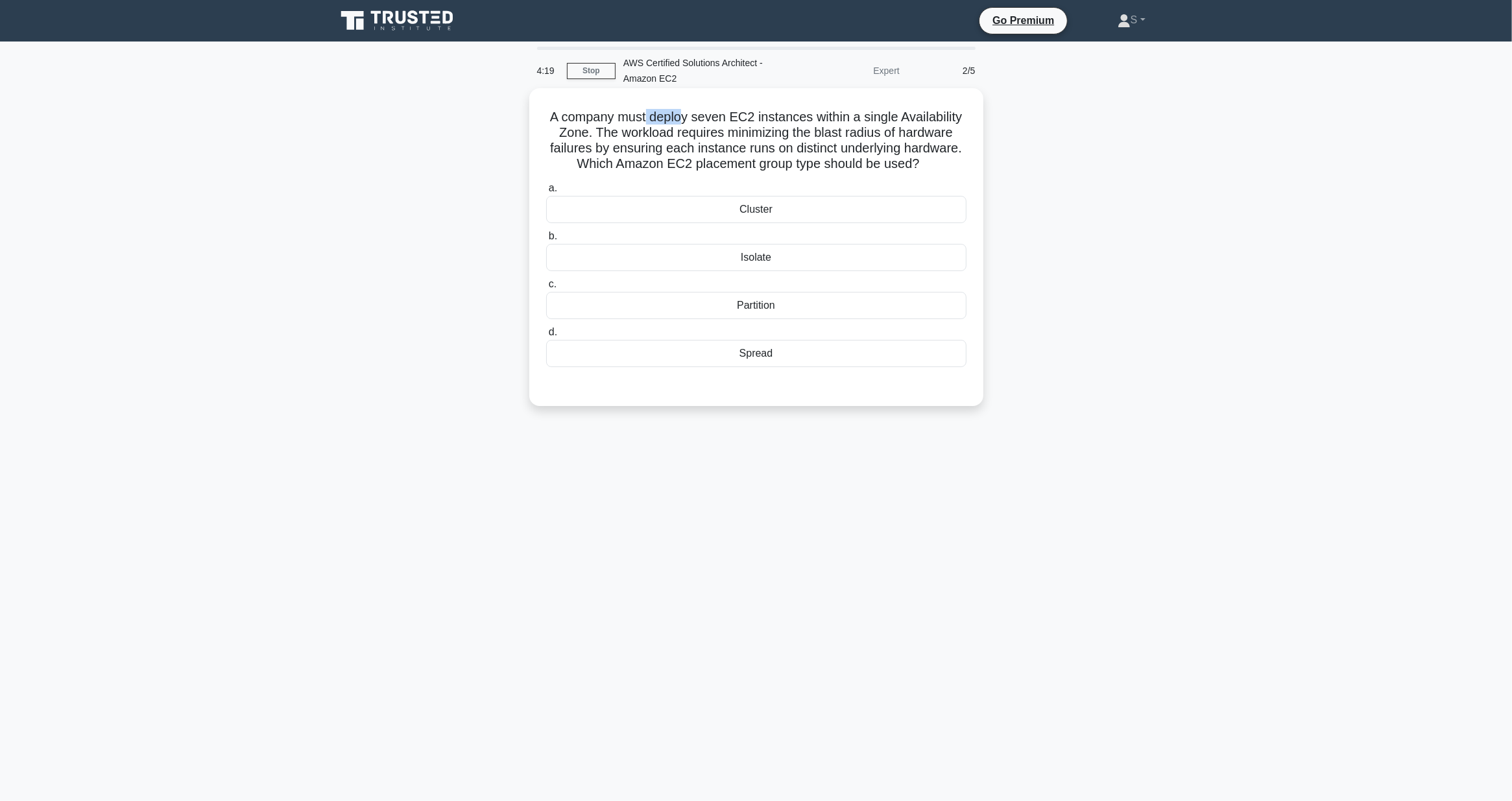
drag, startPoint x: 643, startPoint y: 114, endPoint x: 685, endPoint y: 111, distance: 42.1
click at [685, 111] on h5 "A company must deploy seven EC2 instances within a single Availability Zone. Th…" at bounding box center [757, 141] width 423 height 64
drag, startPoint x: 685, startPoint y: 111, endPoint x: 654, endPoint y: 137, distance: 40.5
click at [654, 137] on h5 "A company must deploy seven EC2 instances within a single Availability Zone. Th…" at bounding box center [757, 141] width 423 height 64
drag, startPoint x: 689, startPoint y: 117, endPoint x: 761, endPoint y: 125, distance: 72.4
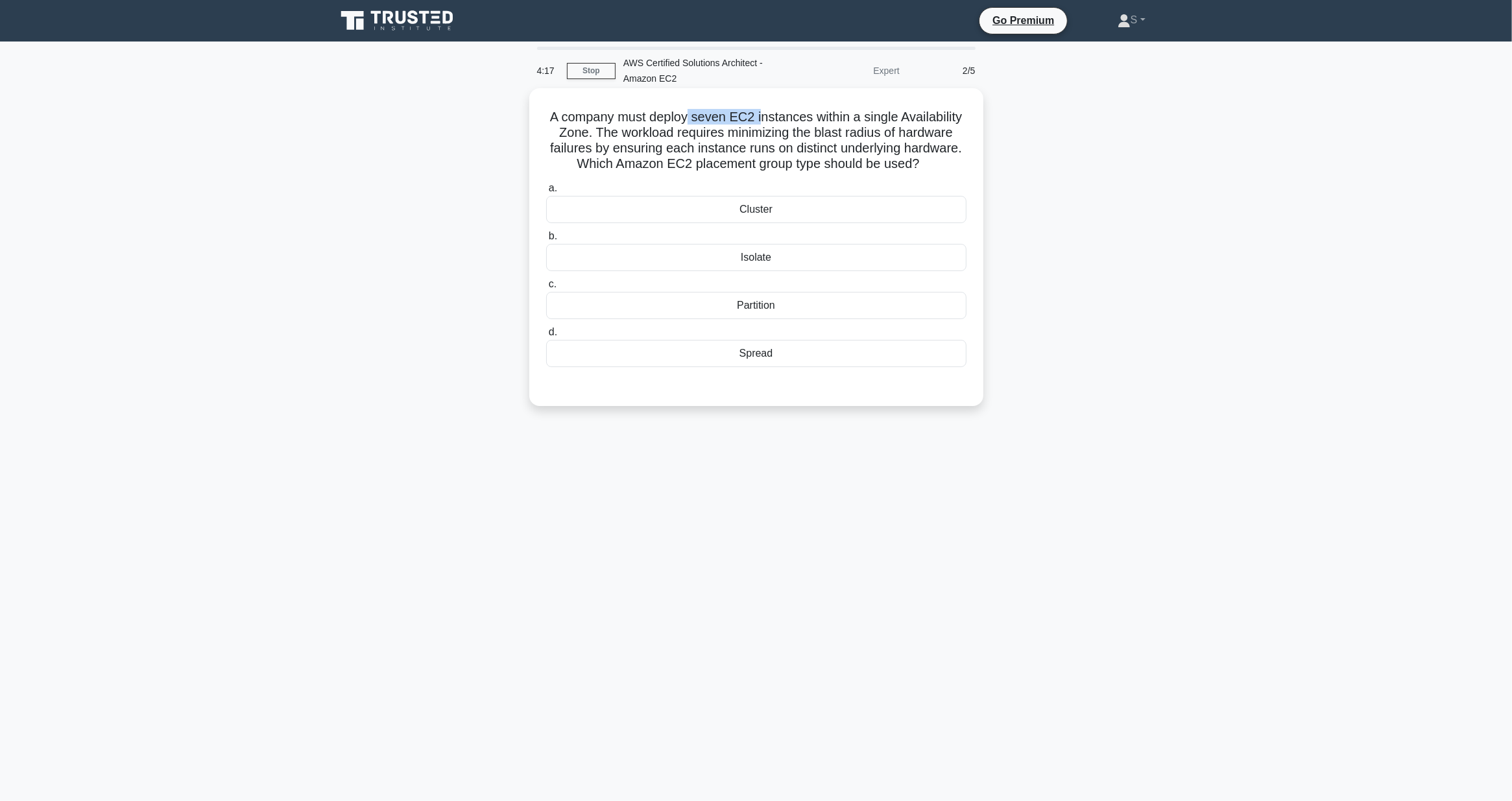
click at [761, 125] on h5 "A company must deploy seven EC2 instances within a single Availability Zone. Th…" at bounding box center [757, 141] width 423 height 64
drag, startPoint x: 761, startPoint y: 125, endPoint x: 730, endPoint y: 125, distance: 31.0
click at [730, 125] on h5 "A company must deploy seven EC2 instances within a single Availability Zone. Th…" at bounding box center [757, 141] width 423 height 64
drag, startPoint x: 682, startPoint y: 131, endPoint x: 947, endPoint y: 130, distance: 265.0
click at [947, 130] on h5 "A company must deploy seven EC2 instances within a single Availability Zone. Th…" at bounding box center [757, 141] width 423 height 64
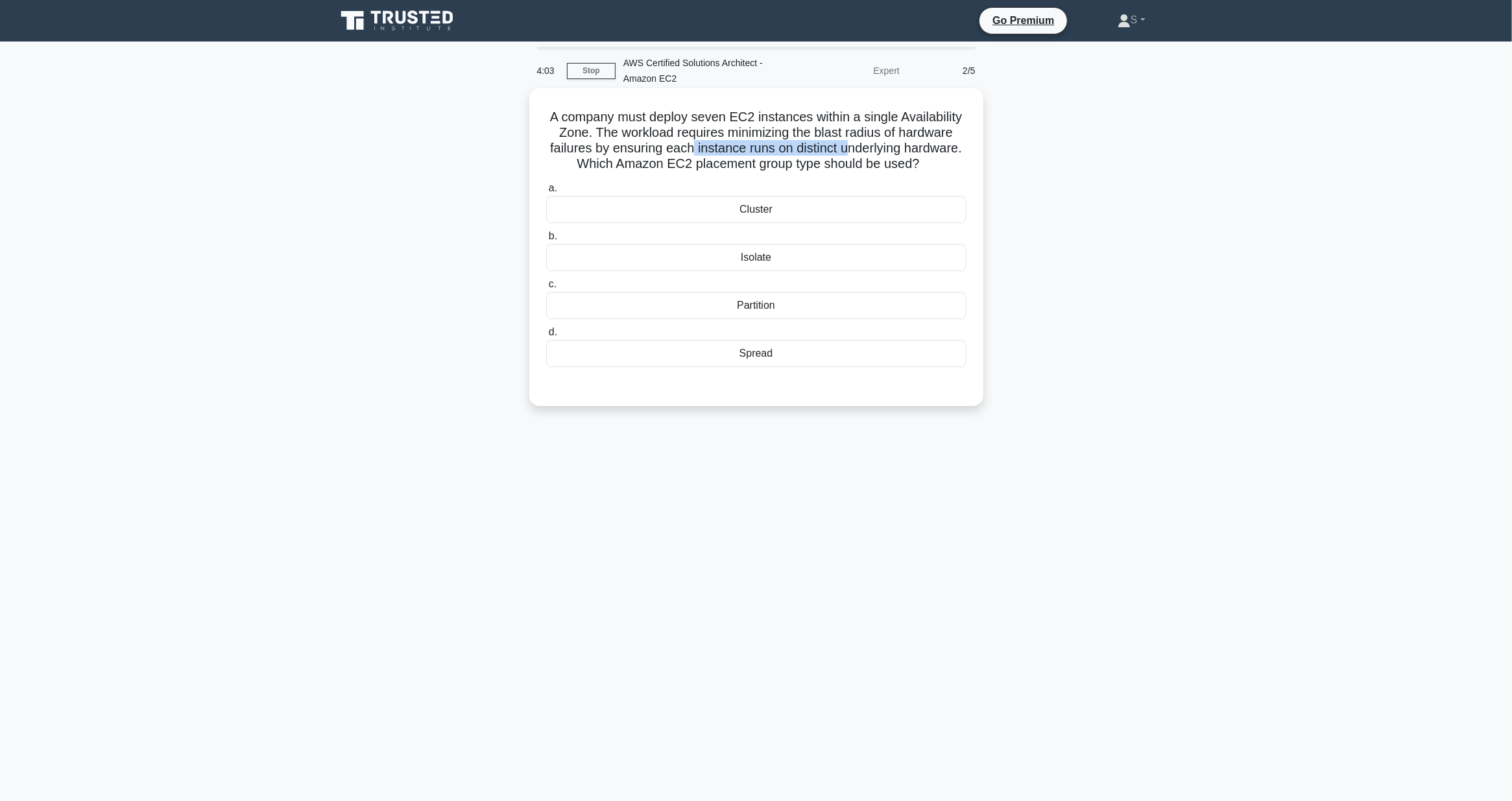
drag, startPoint x: 689, startPoint y: 149, endPoint x: 850, endPoint y: 150, distance: 161.0
click at [850, 150] on h5 "A company must deploy seven EC2 instances within a single Availability Zone. Th…" at bounding box center [757, 141] width 423 height 64
drag, startPoint x: 850, startPoint y: 150, endPoint x: 536, endPoint y: 118, distance: 315.6
click at [536, 118] on div "A company must deploy seven EC2 instances within a single Availability Zone. Th…" at bounding box center [756, 247] width 444 height 308
drag, startPoint x: 536, startPoint y: 118, endPoint x: 575, endPoint y: 159, distance: 56.6
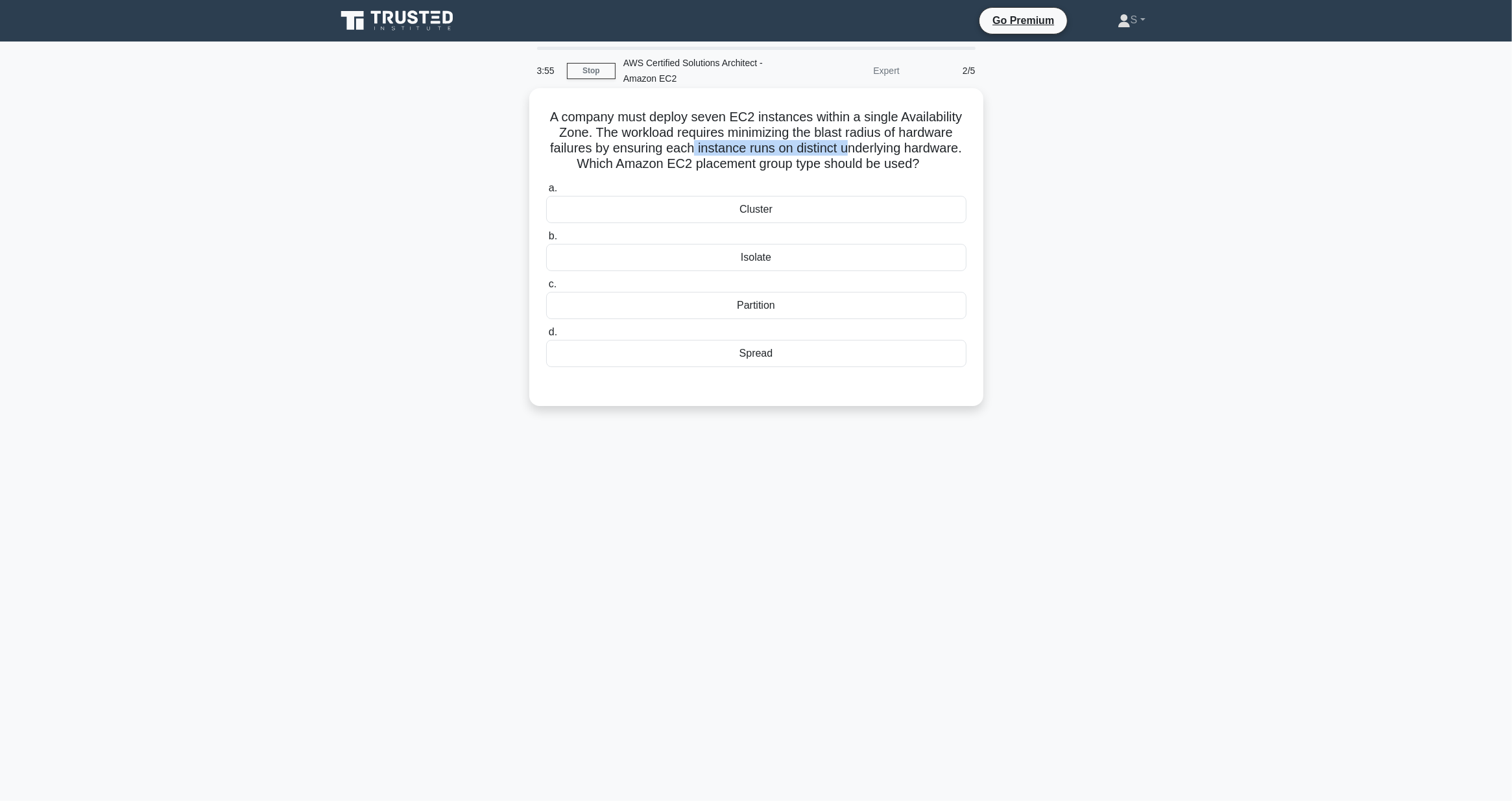
click at [575, 159] on h5 "A company must deploy seven EC2 instances within a single Availability Zone. Th…" at bounding box center [757, 141] width 423 height 64
drag, startPoint x: 571, startPoint y: 163, endPoint x: 920, endPoint y: 163, distance: 349.0
click at [920, 163] on h5 "A company must deploy seven EC2 instances within a single Availability Zone. Th…" at bounding box center [757, 141] width 423 height 64
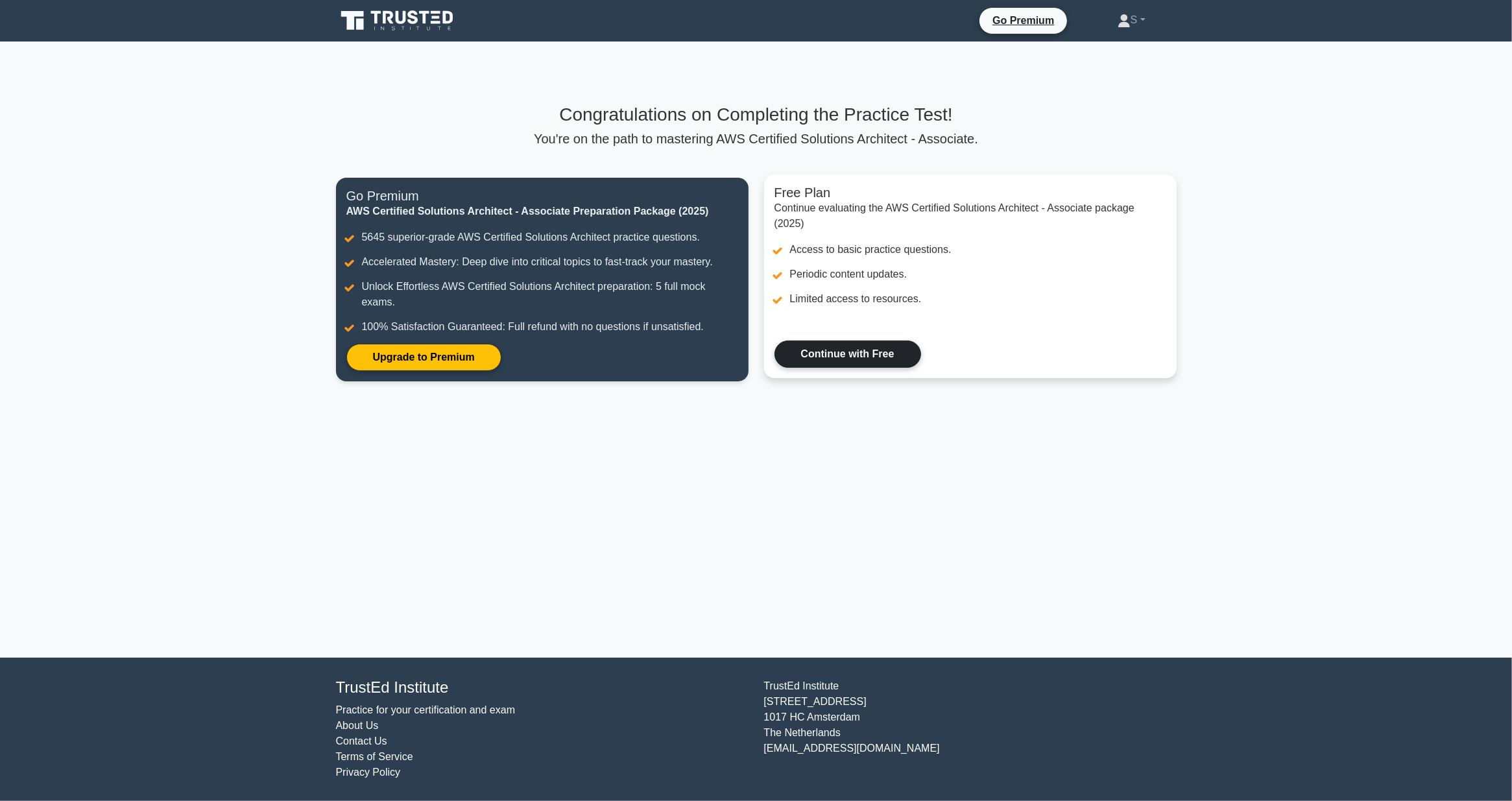
click at [851, 361] on link "Continue with Free" at bounding box center [847, 354] width 146 height 27
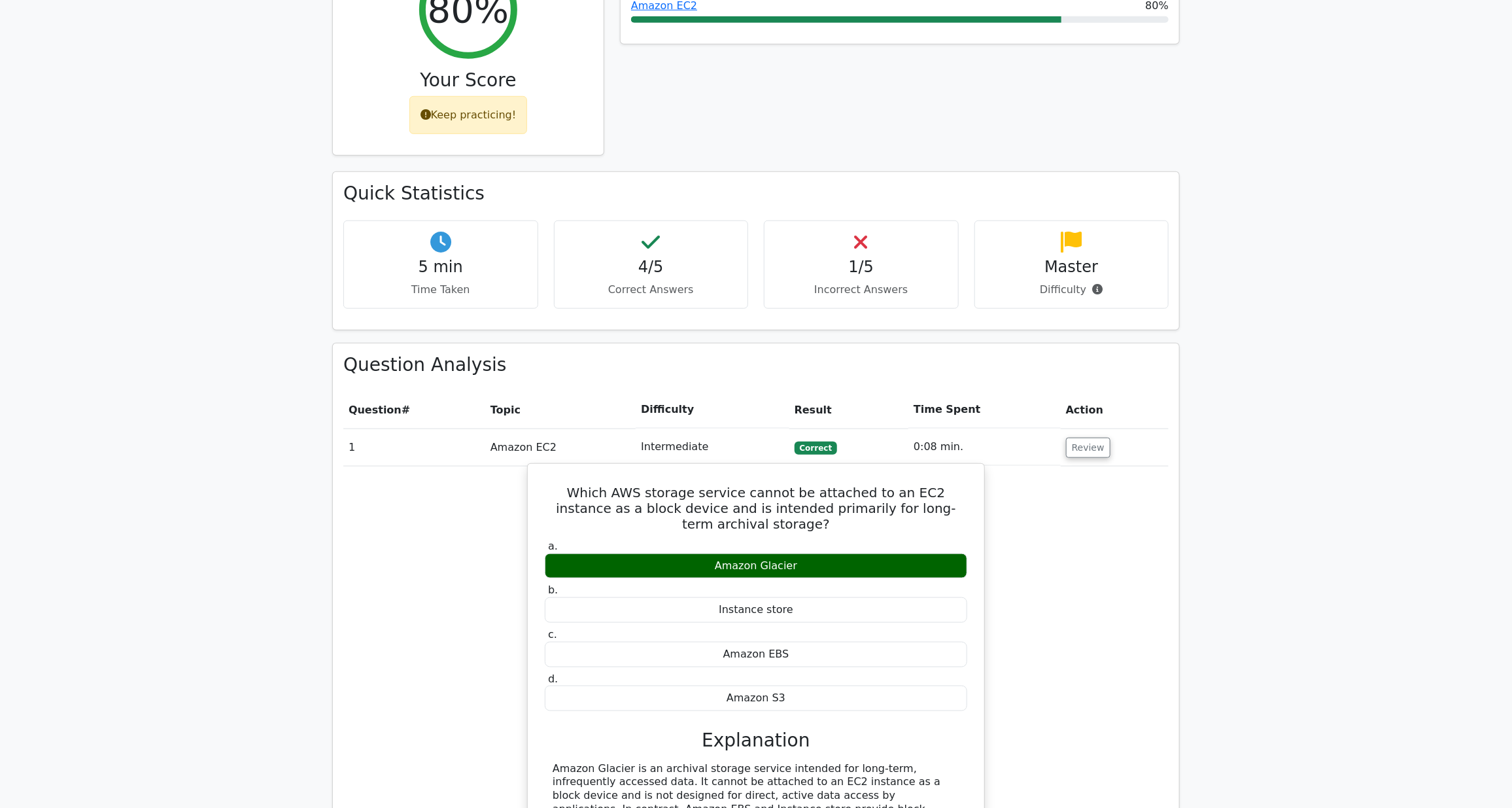
scroll to position [351, 0]
